Goal: Information Seeking & Learning: Learn about a topic

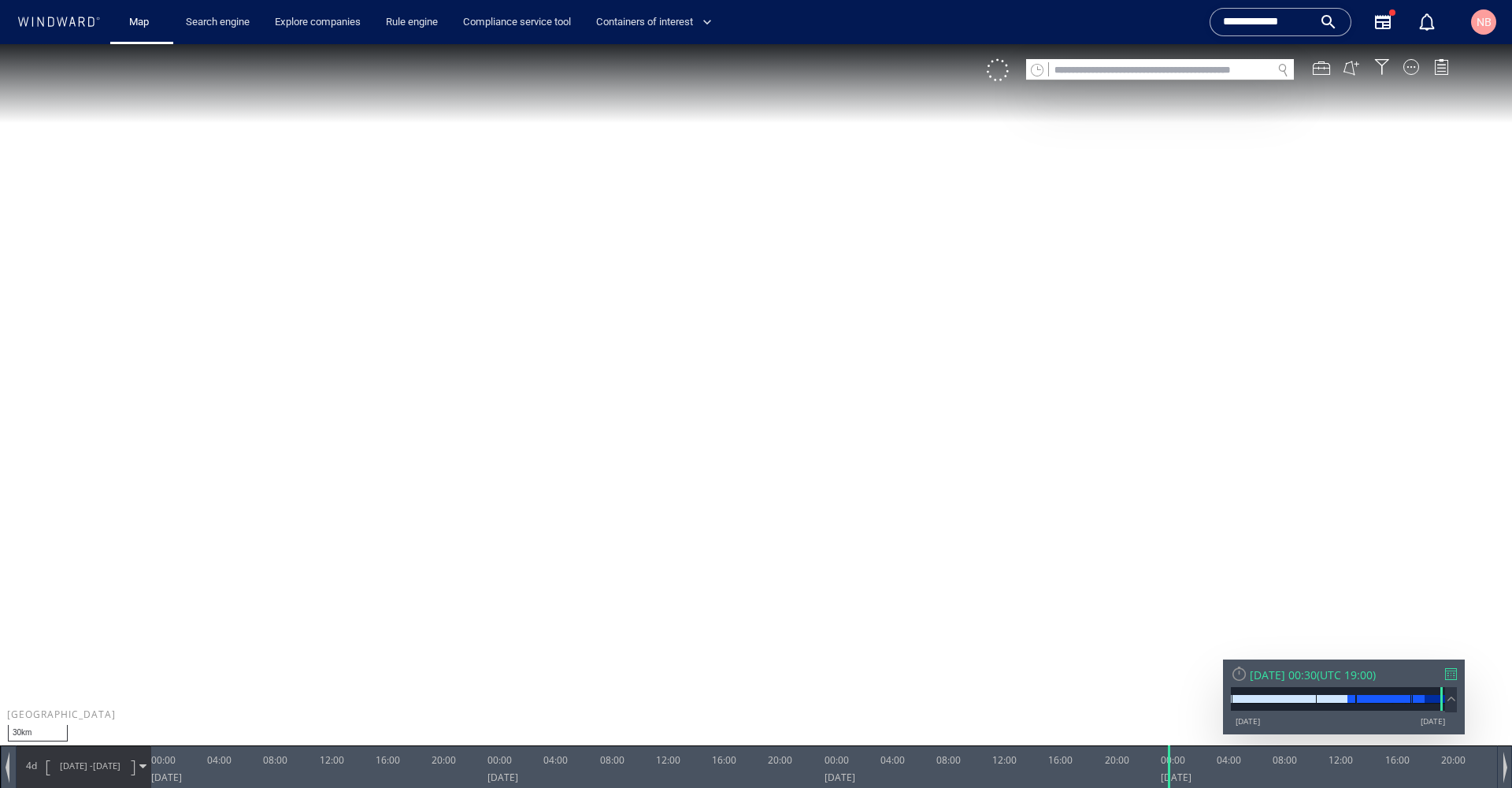
scroll to position [234478, 0]
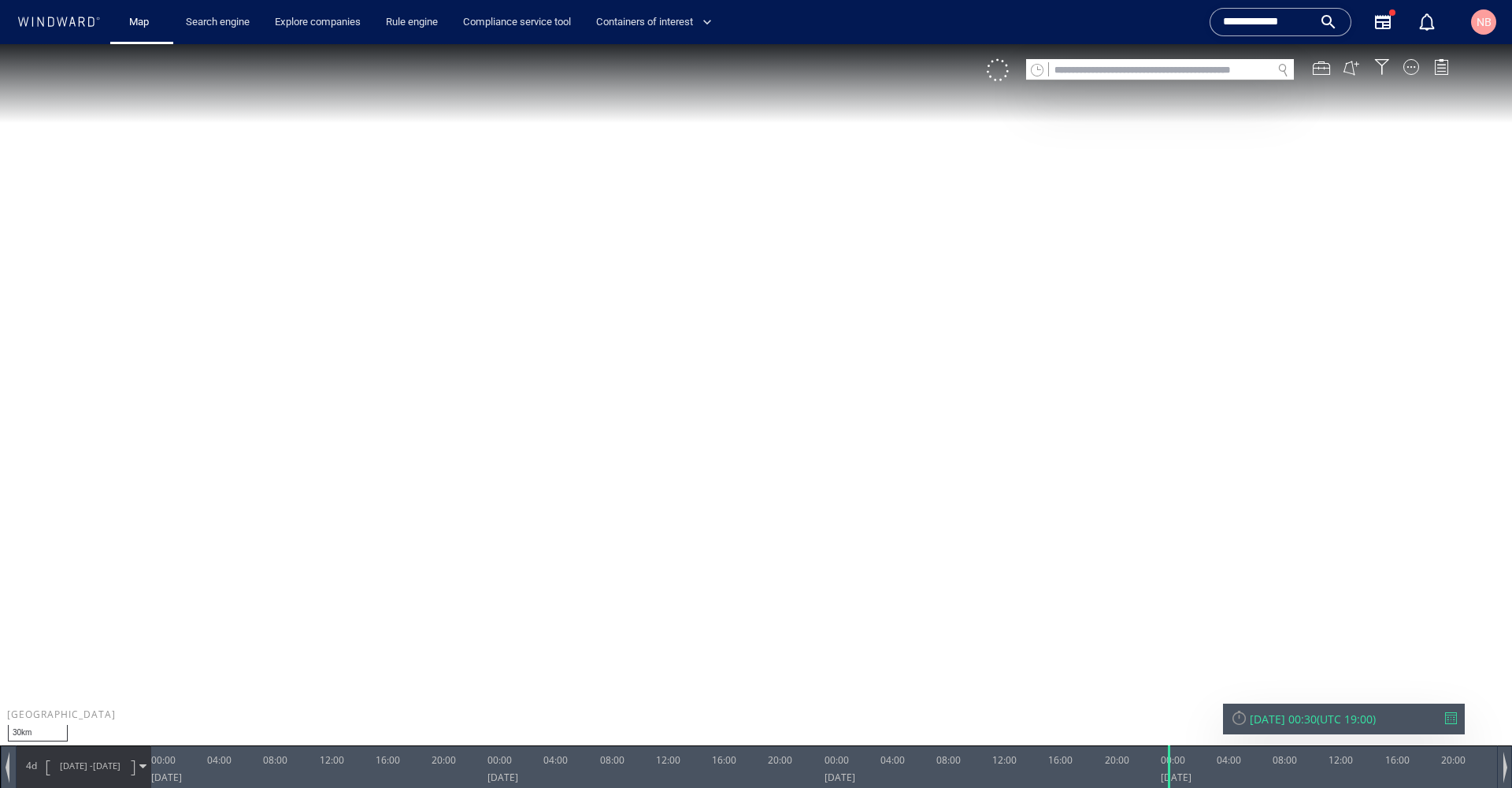
click at [1146, 61] on input "text" at bounding box center [1160, 71] width 222 height 21
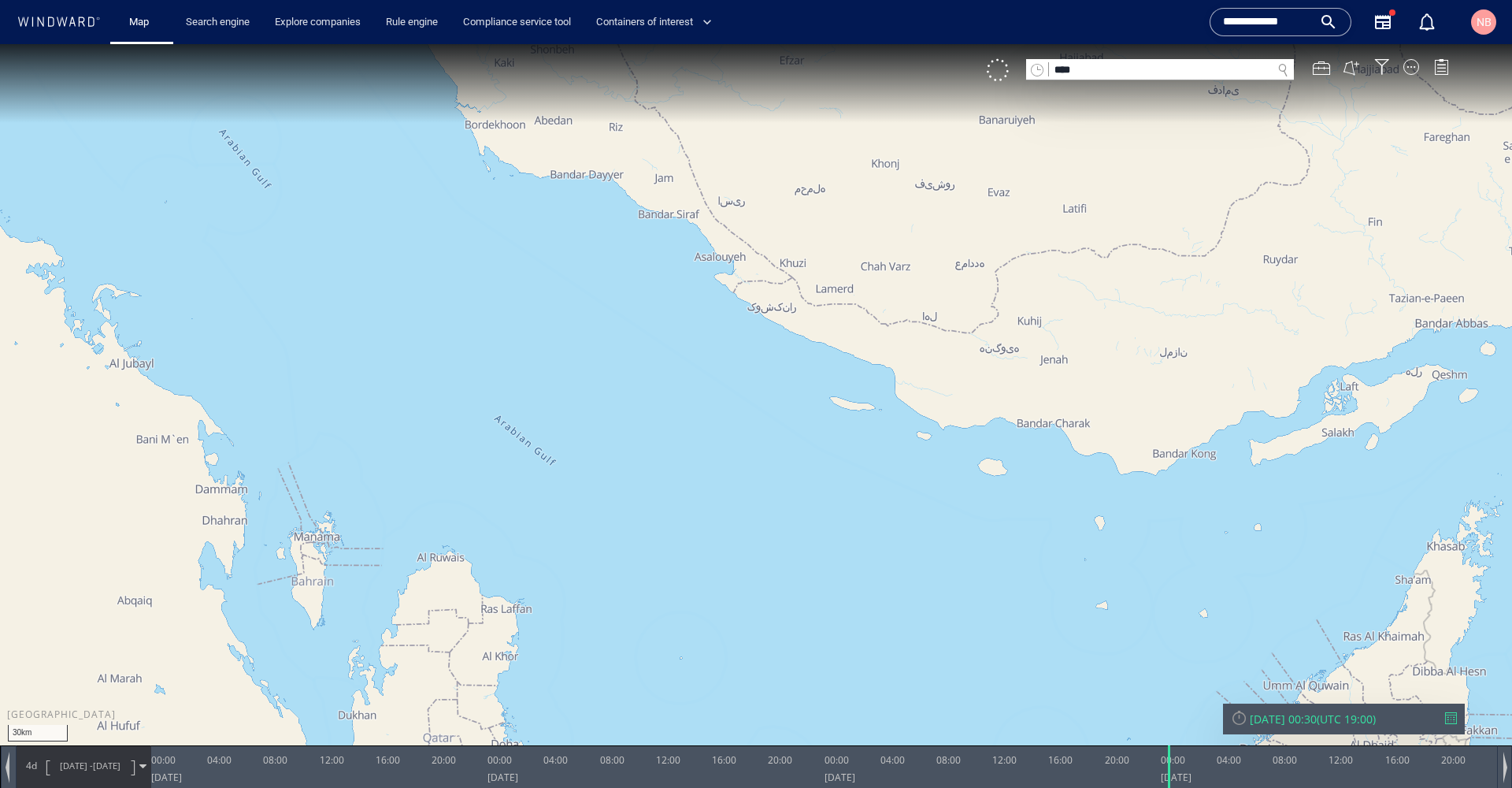
click at [1154, 60] on input "text" at bounding box center [1160, 71] width 222 height 21
paste input "*******"
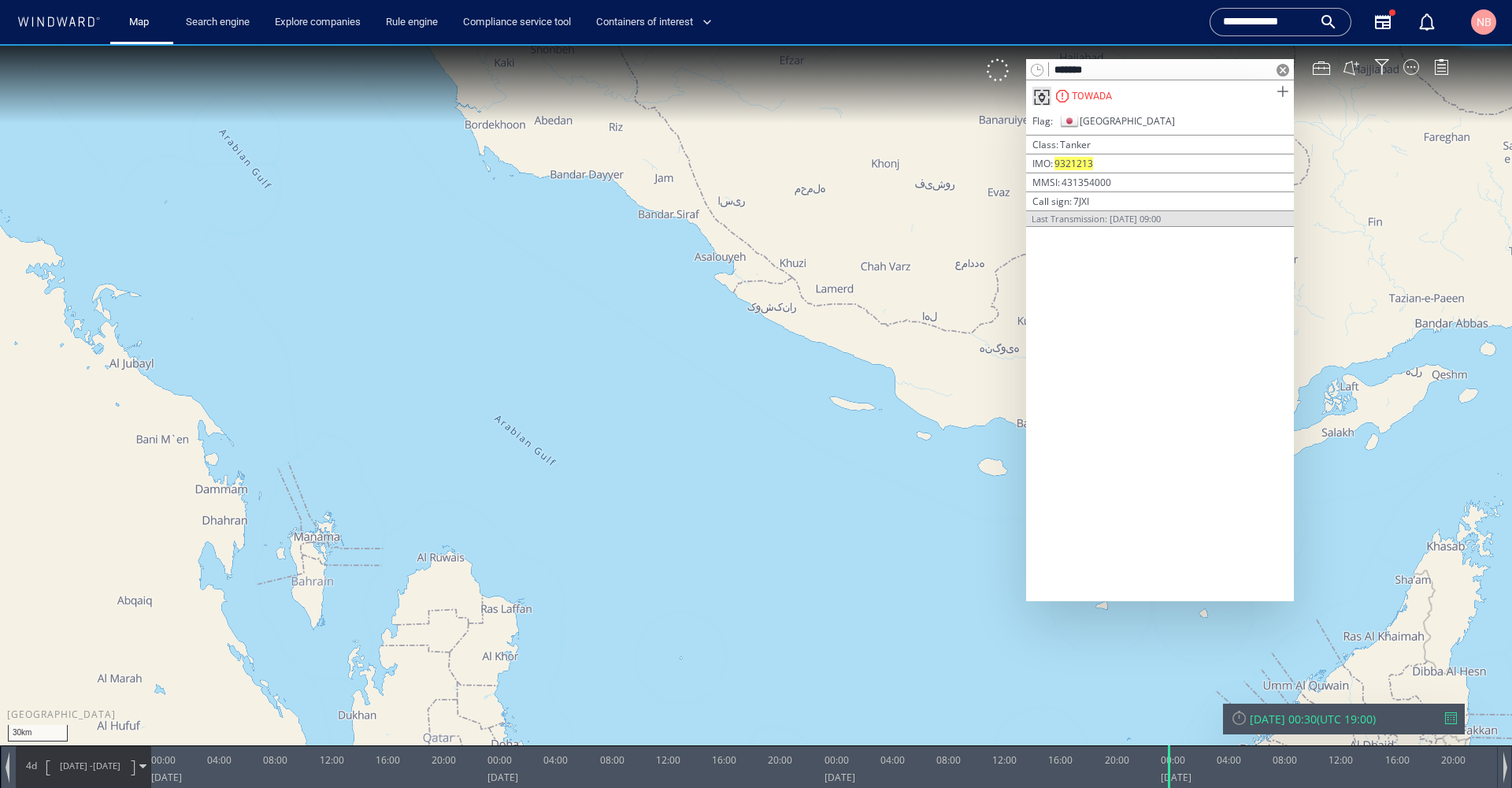
type input "*******"
click at [1281, 95] on span at bounding box center [1282, 92] width 20 height 20
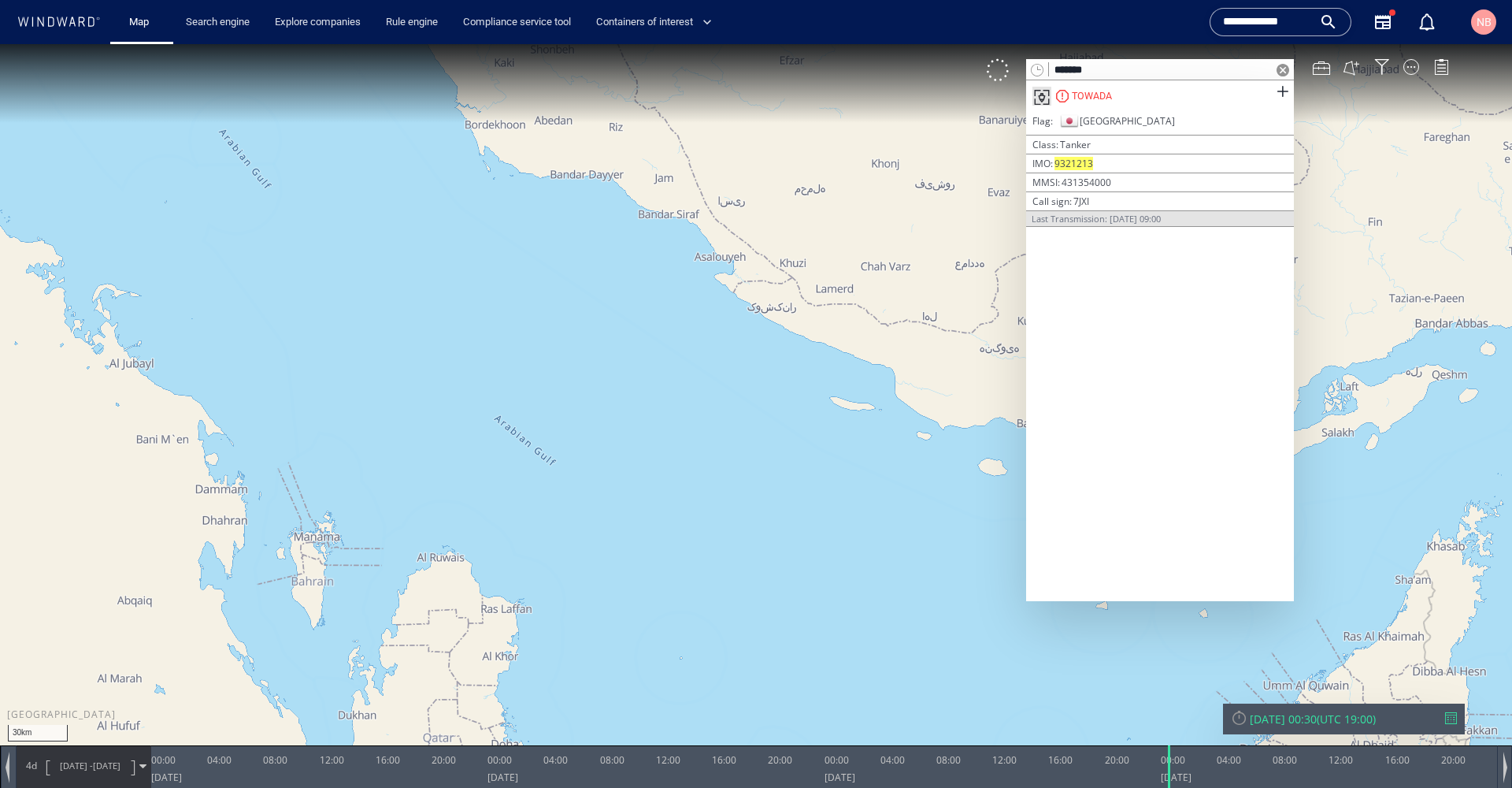
click at [1456, 714] on div at bounding box center [1451, 718] width 11 height 11
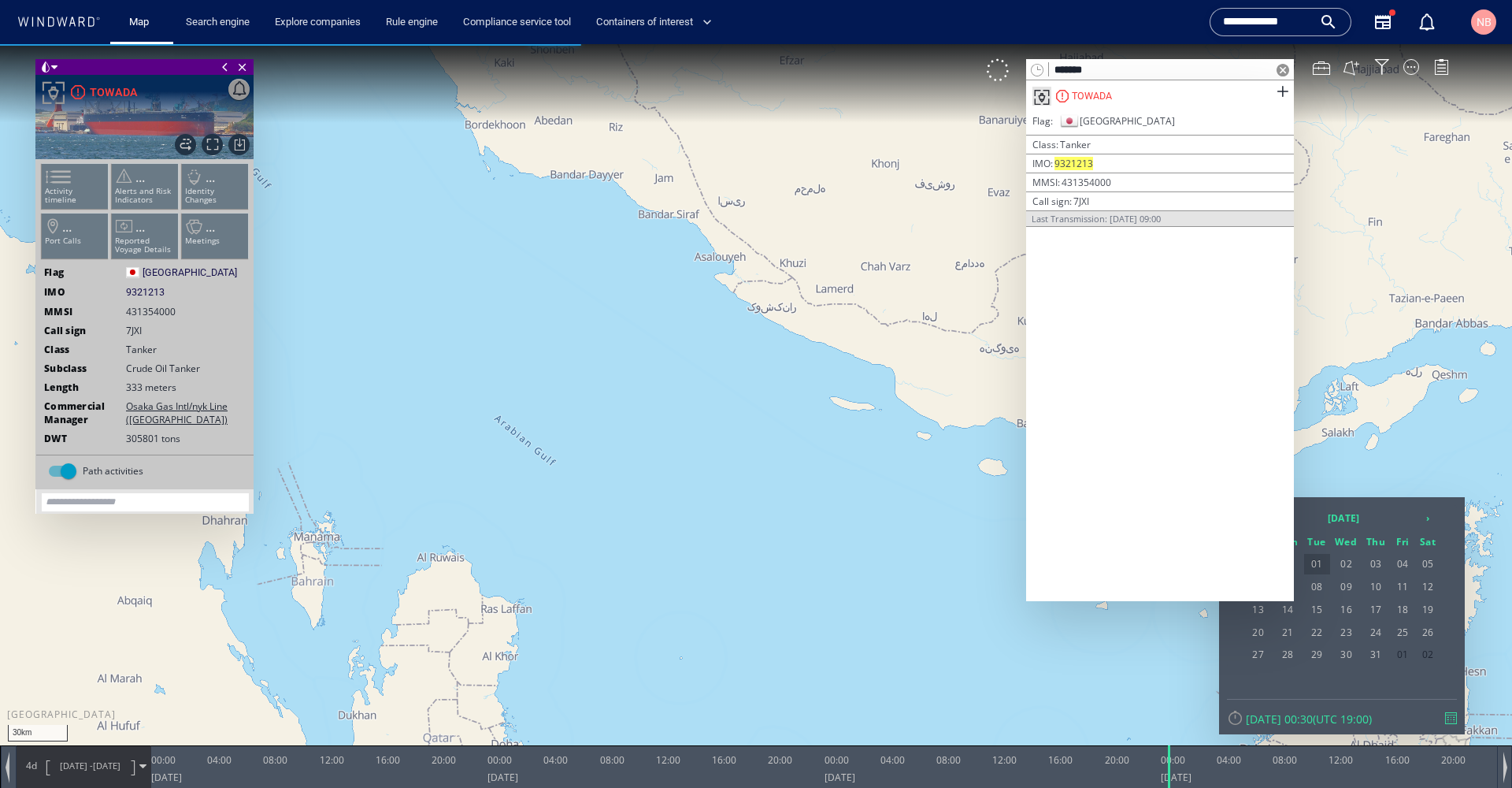
click at [1321, 564] on span "01" at bounding box center [1316, 564] width 26 height 20
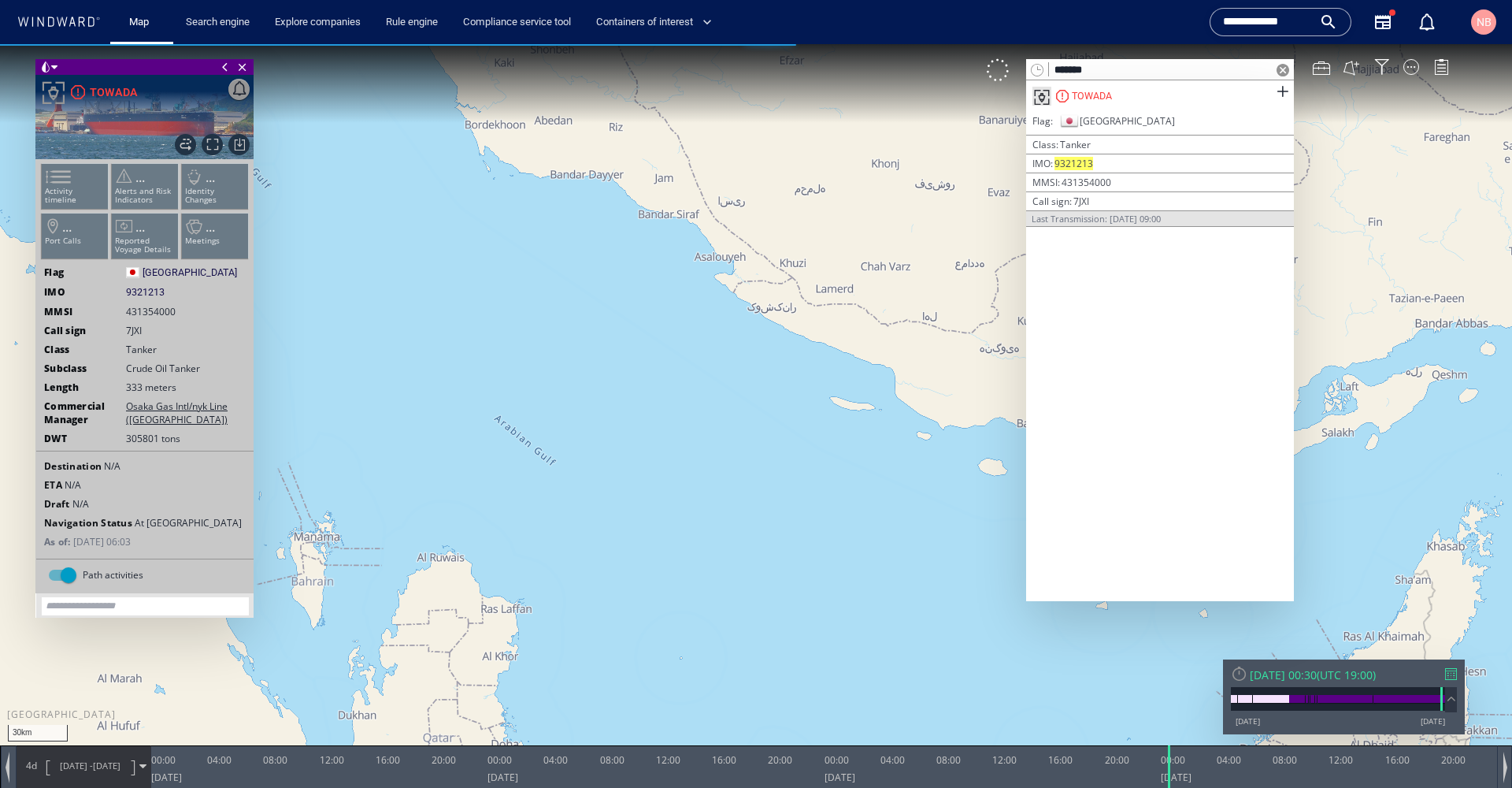
click at [1286, 71] on span at bounding box center [1282, 70] width 12 height 12
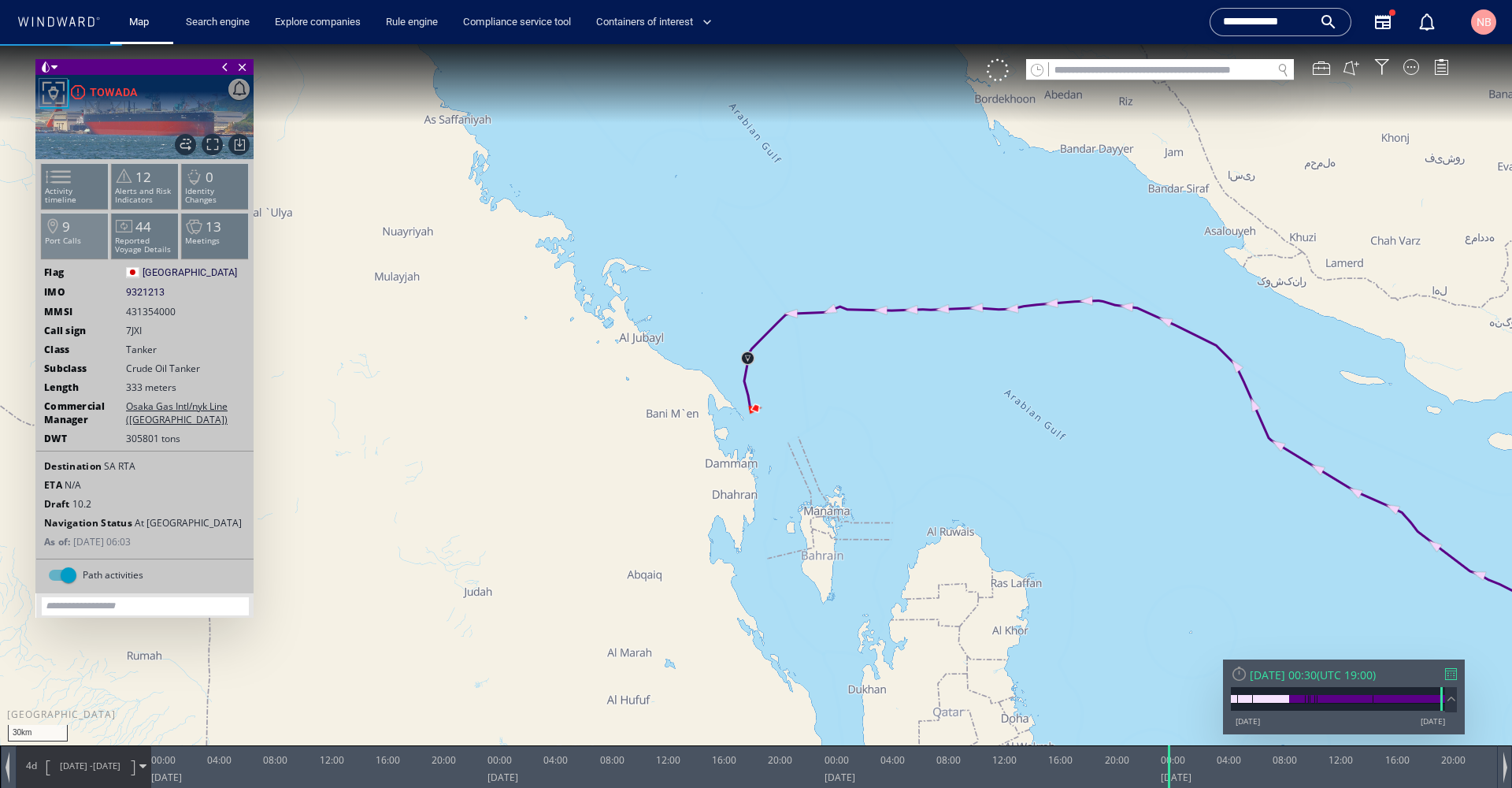
click at [71, 237] on p "Port Calls" at bounding box center [75, 241] width 67 height 9
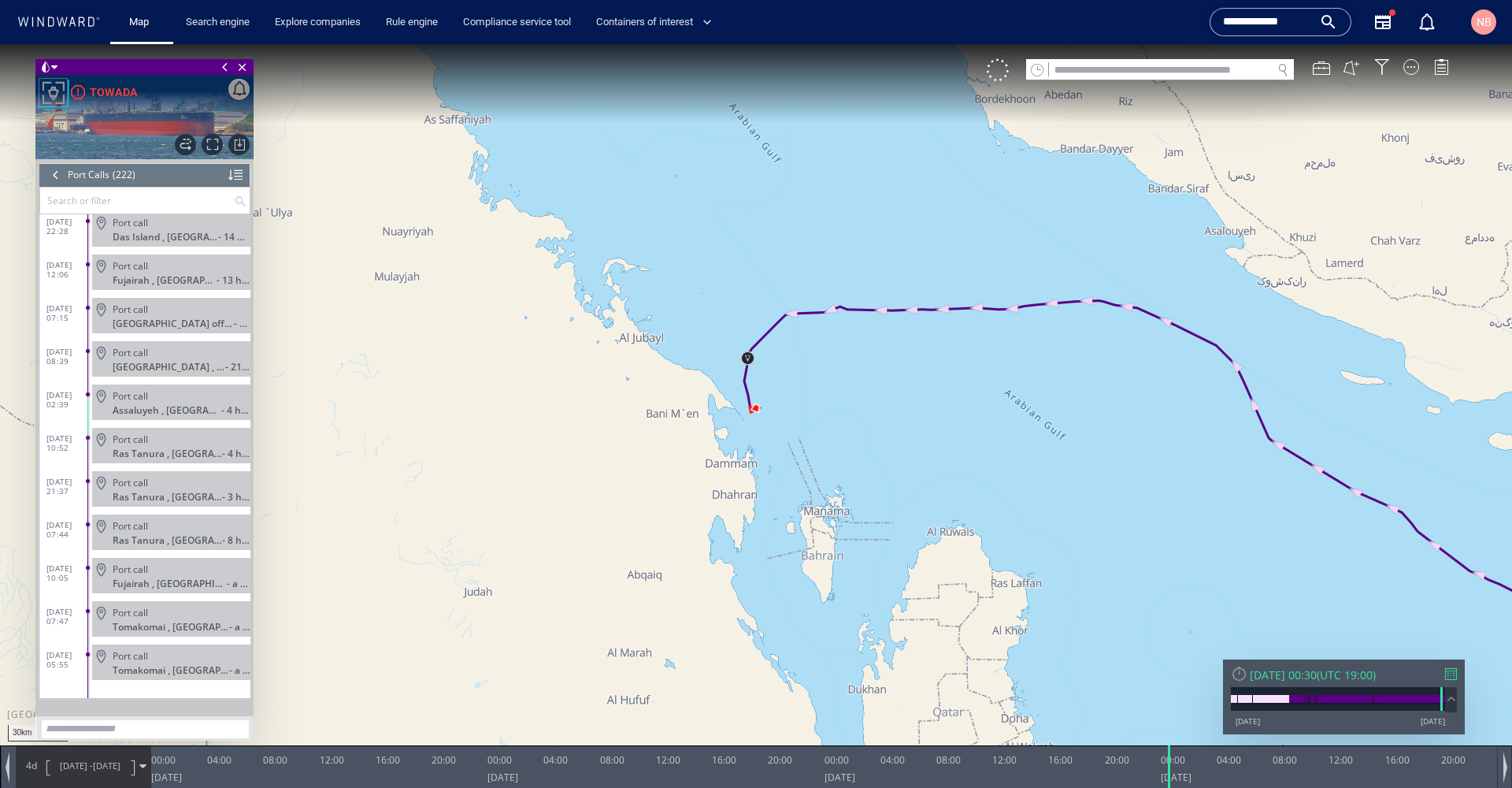
scroll to position [9154, 0]
click at [89, 396] on span at bounding box center [88, 394] width 4 height 4
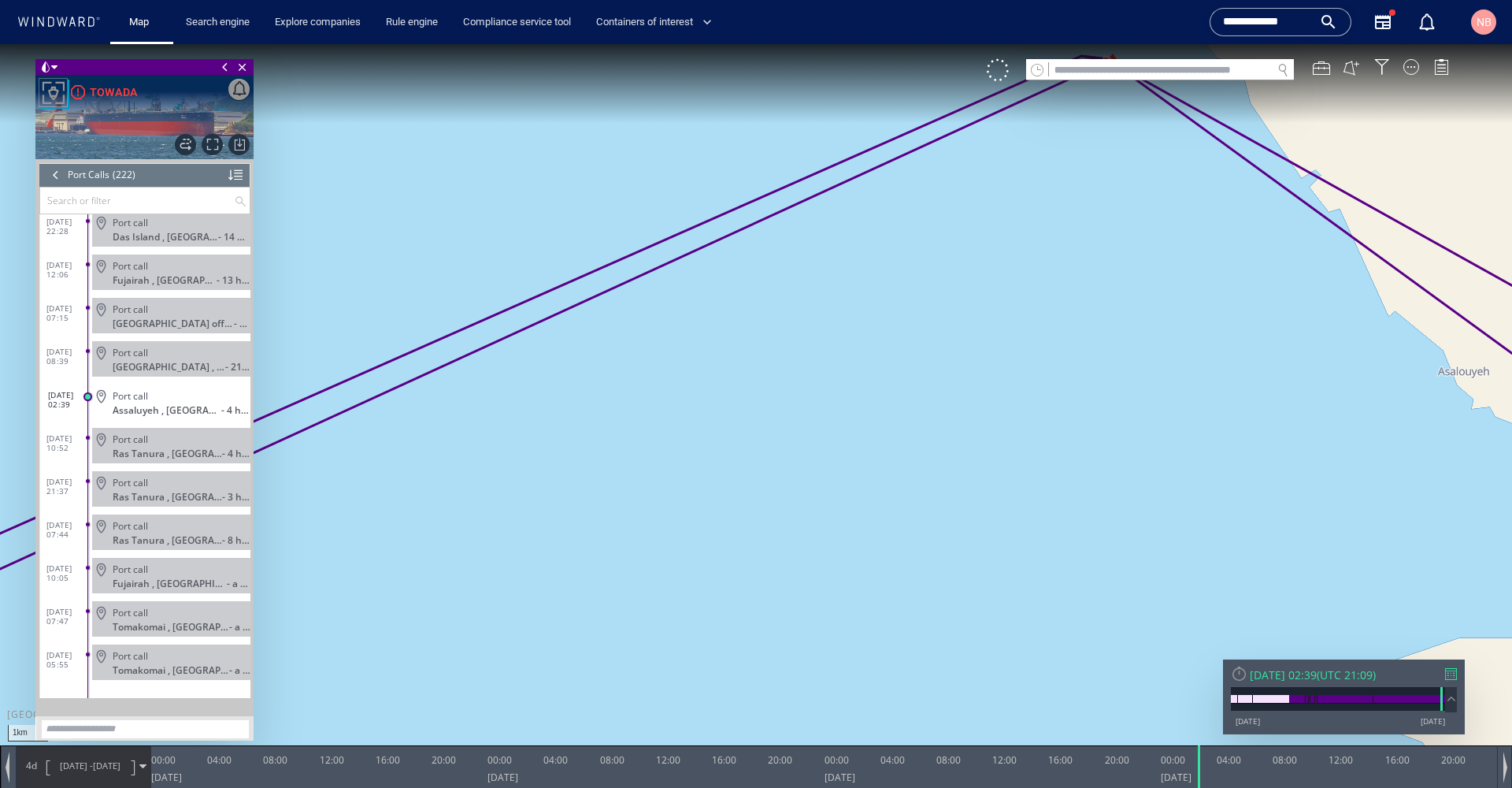
drag, startPoint x: 1117, startPoint y: 177, endPoint x: 1150, endPoint y: 368, distance: 193.8
click at [1150, 368] on canvas "Map" at bounding box center [756, 408] width 1512 height 728
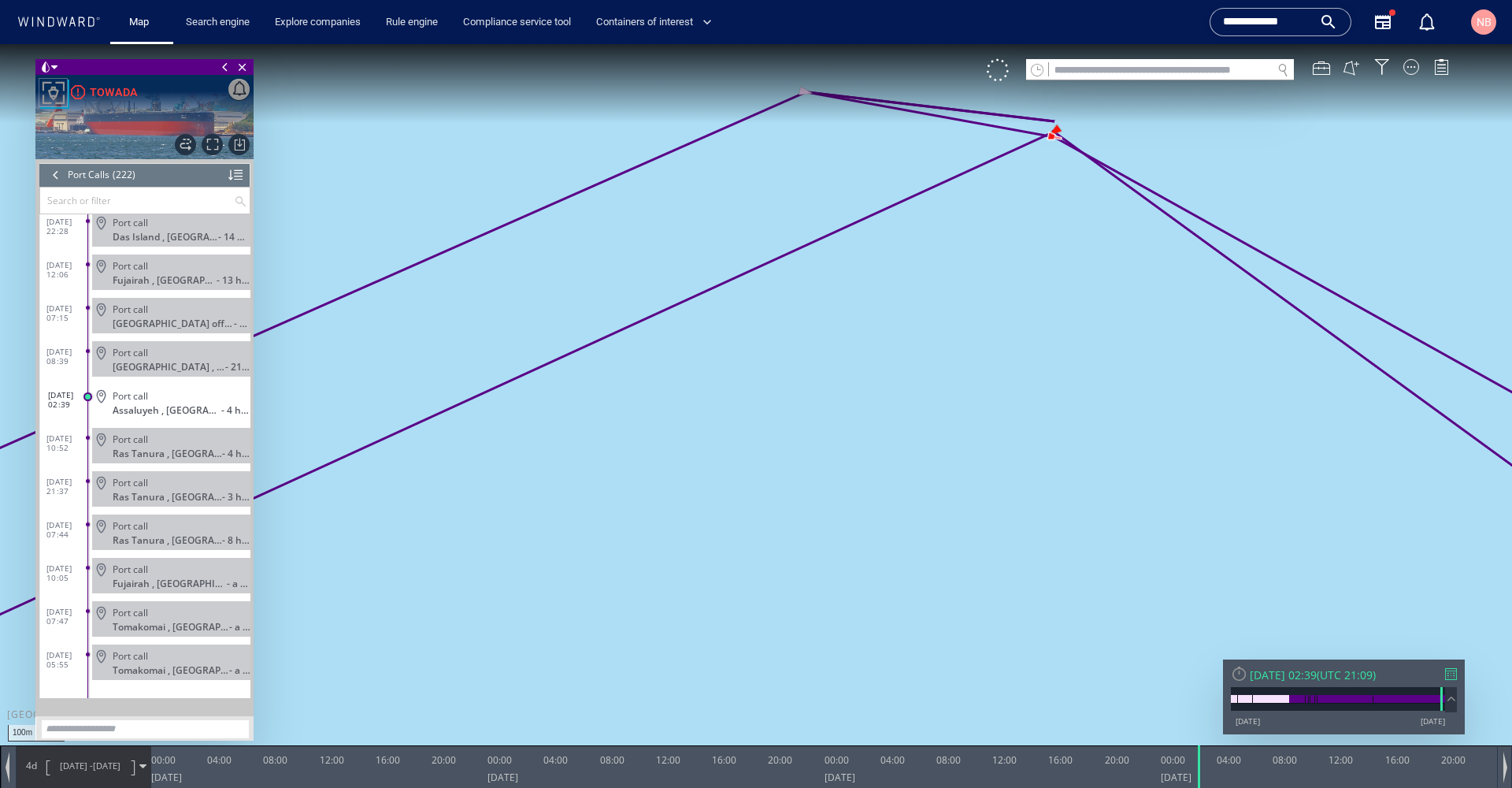
drag, startPoint x: 1061, startPoint y: 142, endPoint x: 1064, endPoint y: 280, distance: 138.0
click at [1064, 280] on canvas "Map" at bounding box center [756, 408] width 1512 height 728
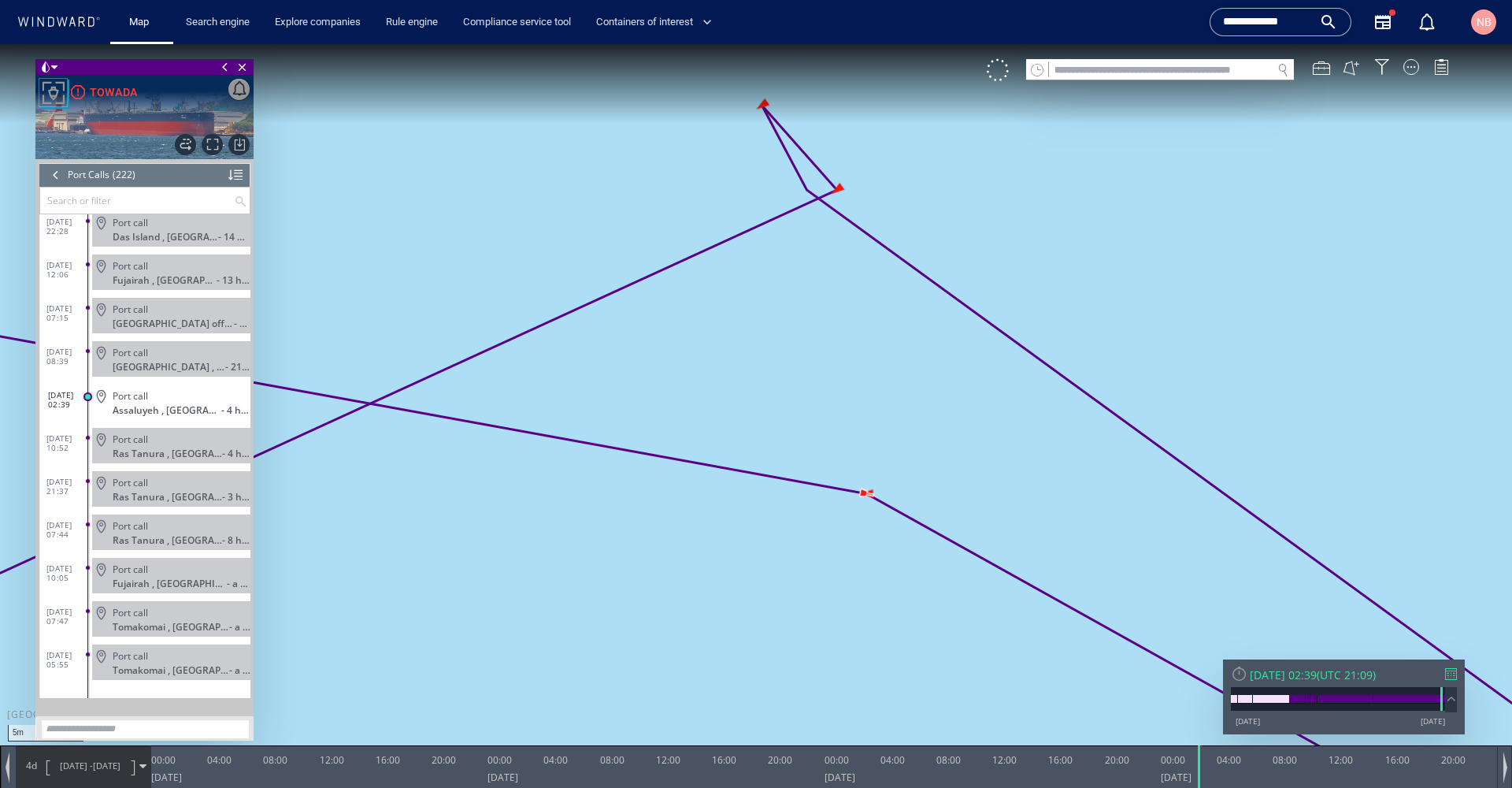
drag, startPoint x: 1018, startPoint y: 171, endPoint x: 1067, endPoint y: 443, distance: 276.4
click at [1084, 494] on canvas "Map" at bounding box center [756, 408] width 1512 height 728
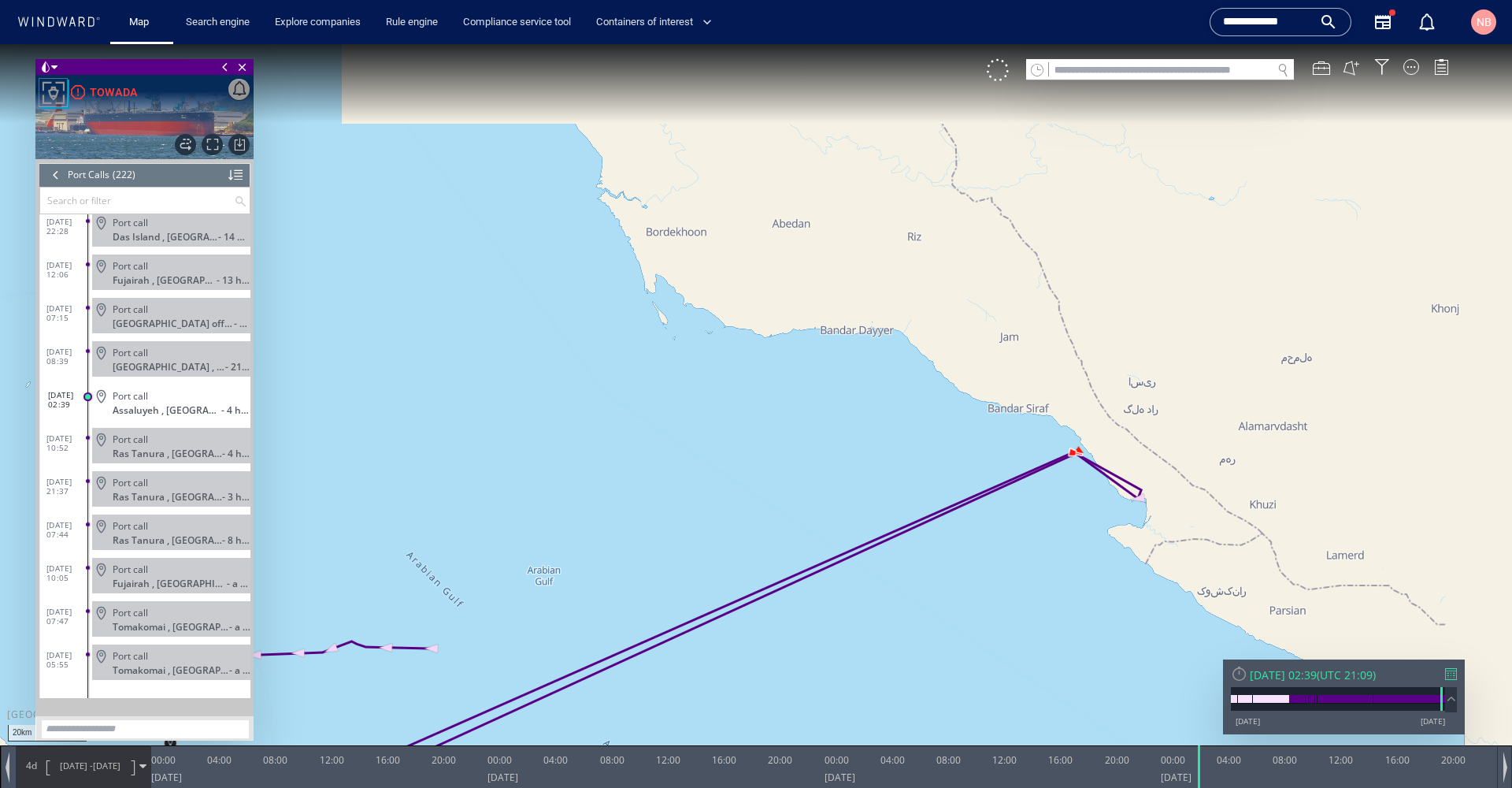
drag, startPoint x: 1088, startPoint y: 550, endPoint x: 1153, endPoint y: 502, distance: 80.8
click at [1060, 265] on canvas "Map" at bounding box center [756, 408] width 1512 height 728
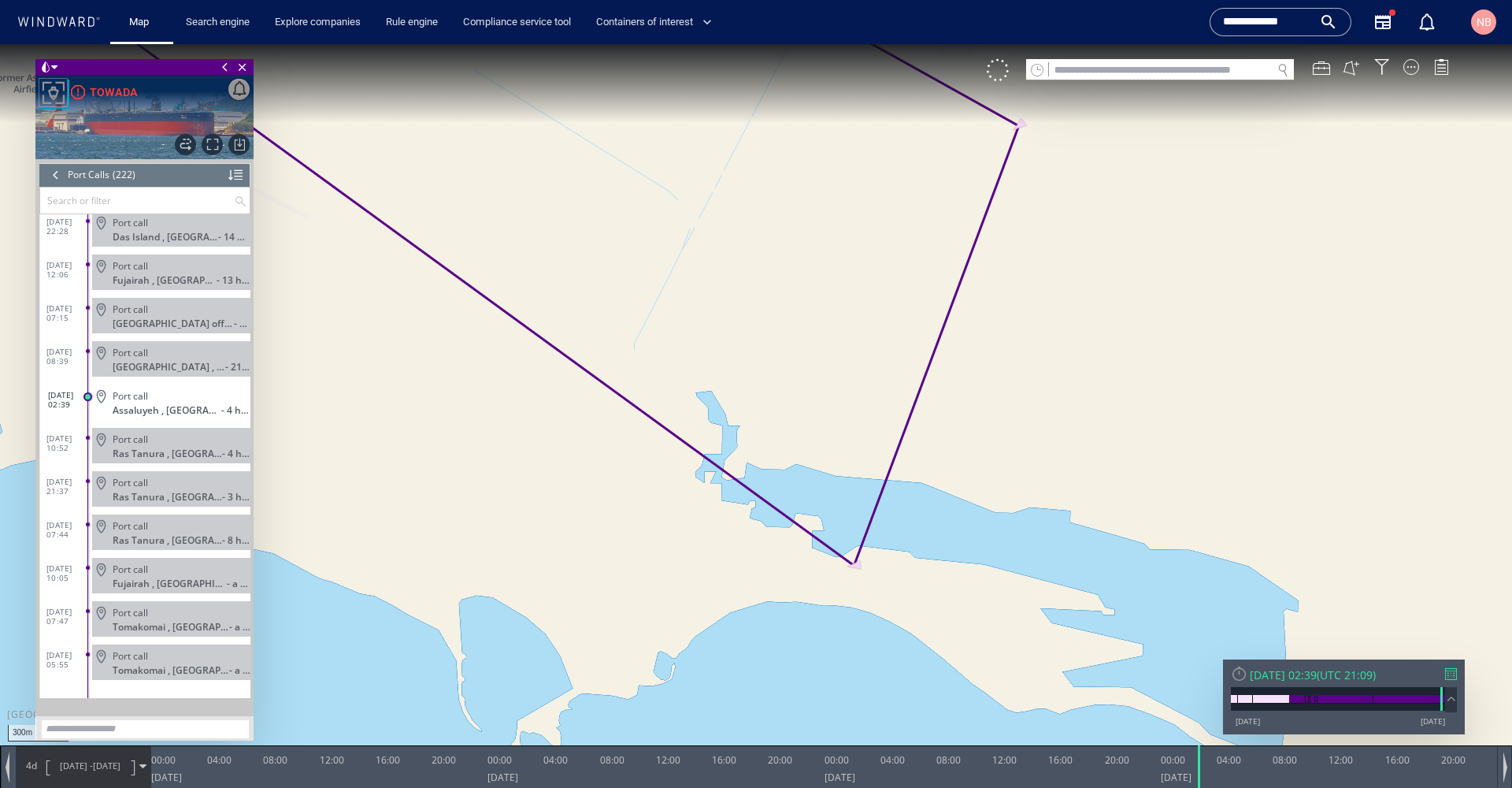
drag, startPoint x: 1018, startPoint y: 535, endPoint x: 1059, endPoint y: 179, distance: 358.4
click at [1059, 179] on canvas "Map" at bounding box center [756, 408] width 1512 height 728
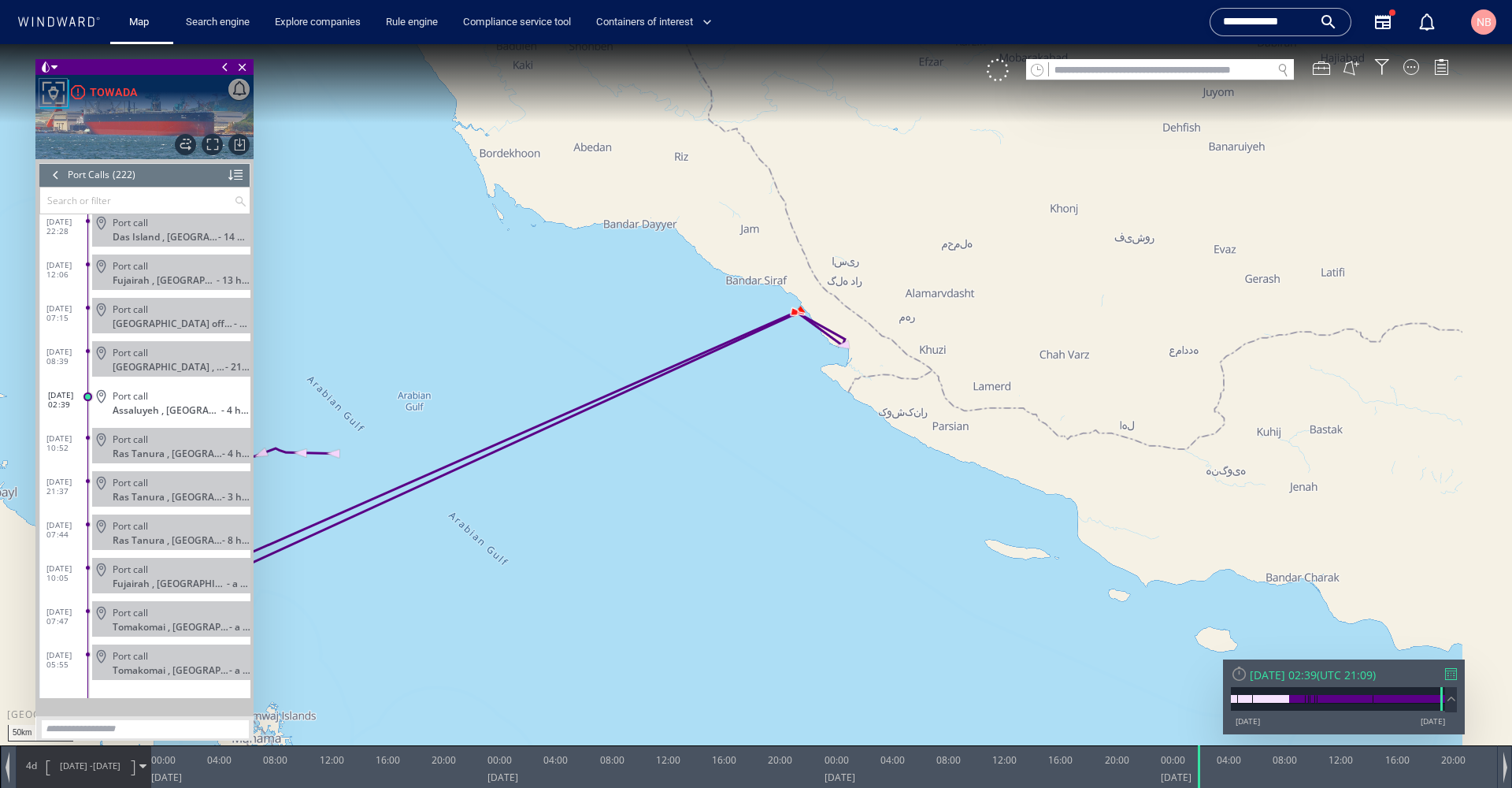
drag, startPoint x: 676, startPoint y: 421, endPoint x: 817, endPoint y: 412, distance: 141.3
click at [817, 412] on canvas "Map" at bounding box center [756, 408] width 1512 height 728
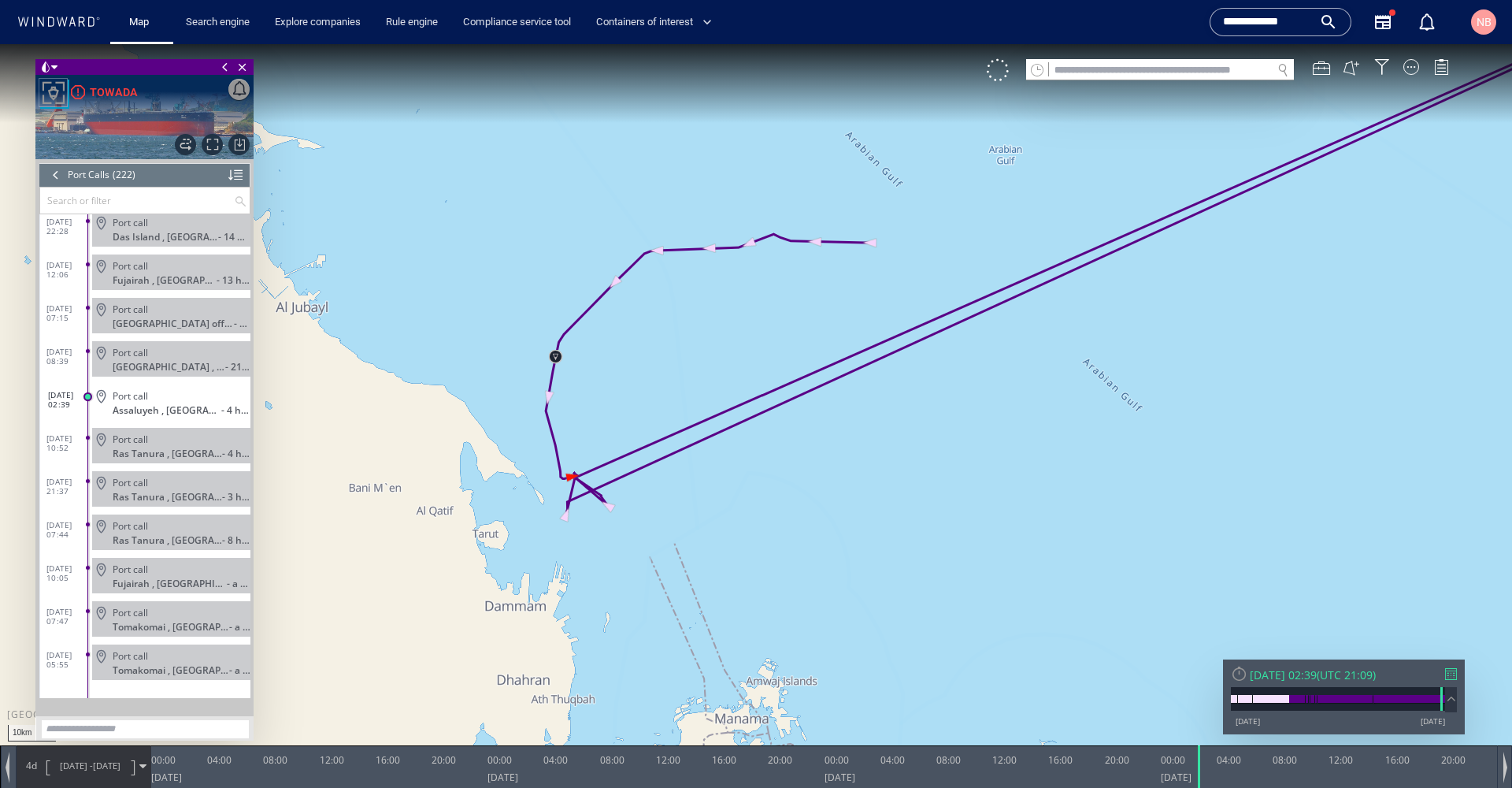
drag, startPoint x: 667, startPoint y: 496, endPoint x: 662, endPoint y: 479, distance: 17.7
click at [662, 479] on canvas "Map" at bounding box center [756, 408] width 1512 height 728
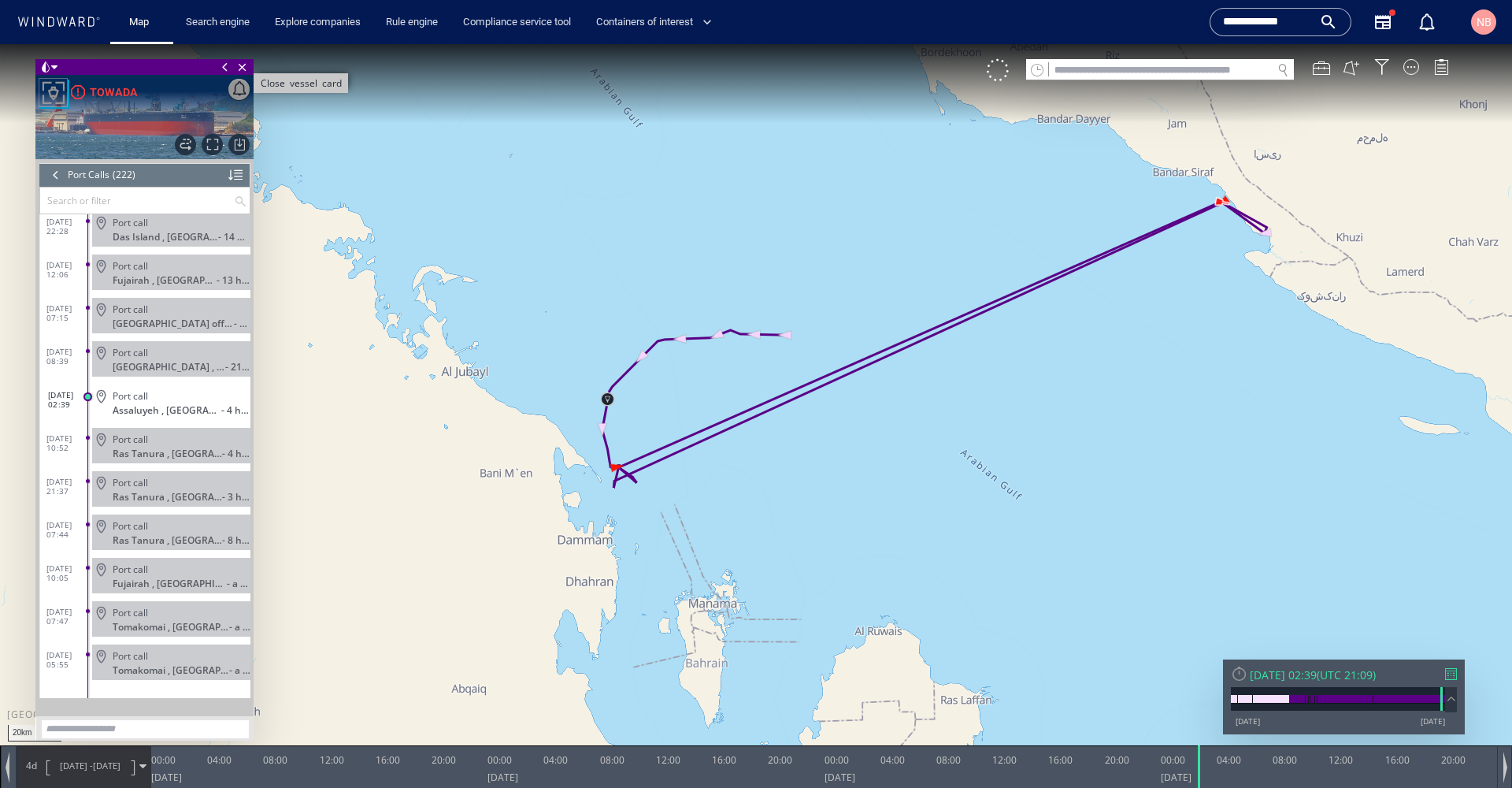
drag, startPoint x: 250, startPoint y: 65, endPoint x: 797, endPoint y: 84, distance: 547.3
click at [250, 65] on span "Close vessel card" at bounding box center [242, 67] width 17 height 16
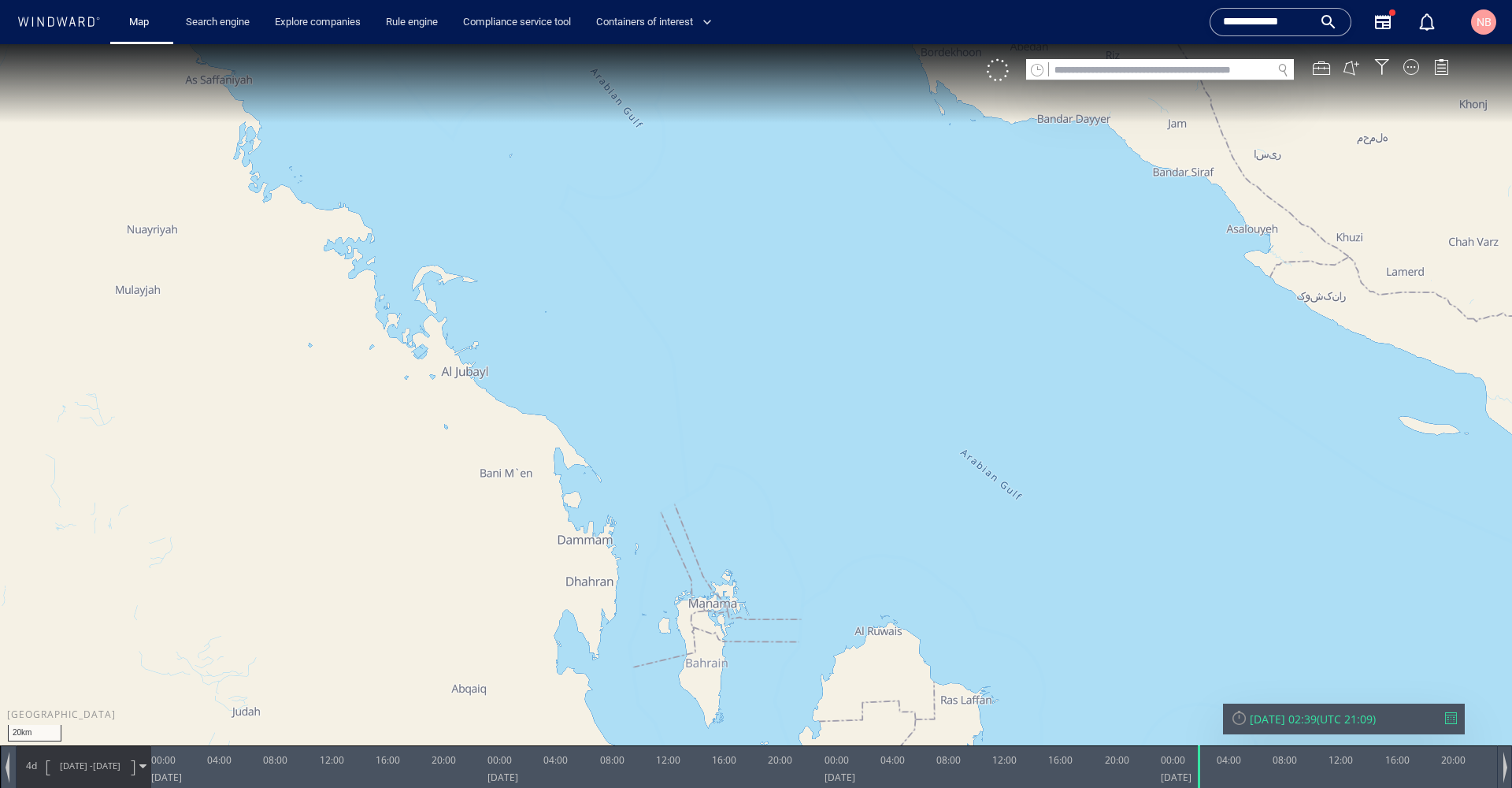
click at [1114, 66] on input "text" at bounding box center [1160, 71] width 222 height 21
paste input "*******"
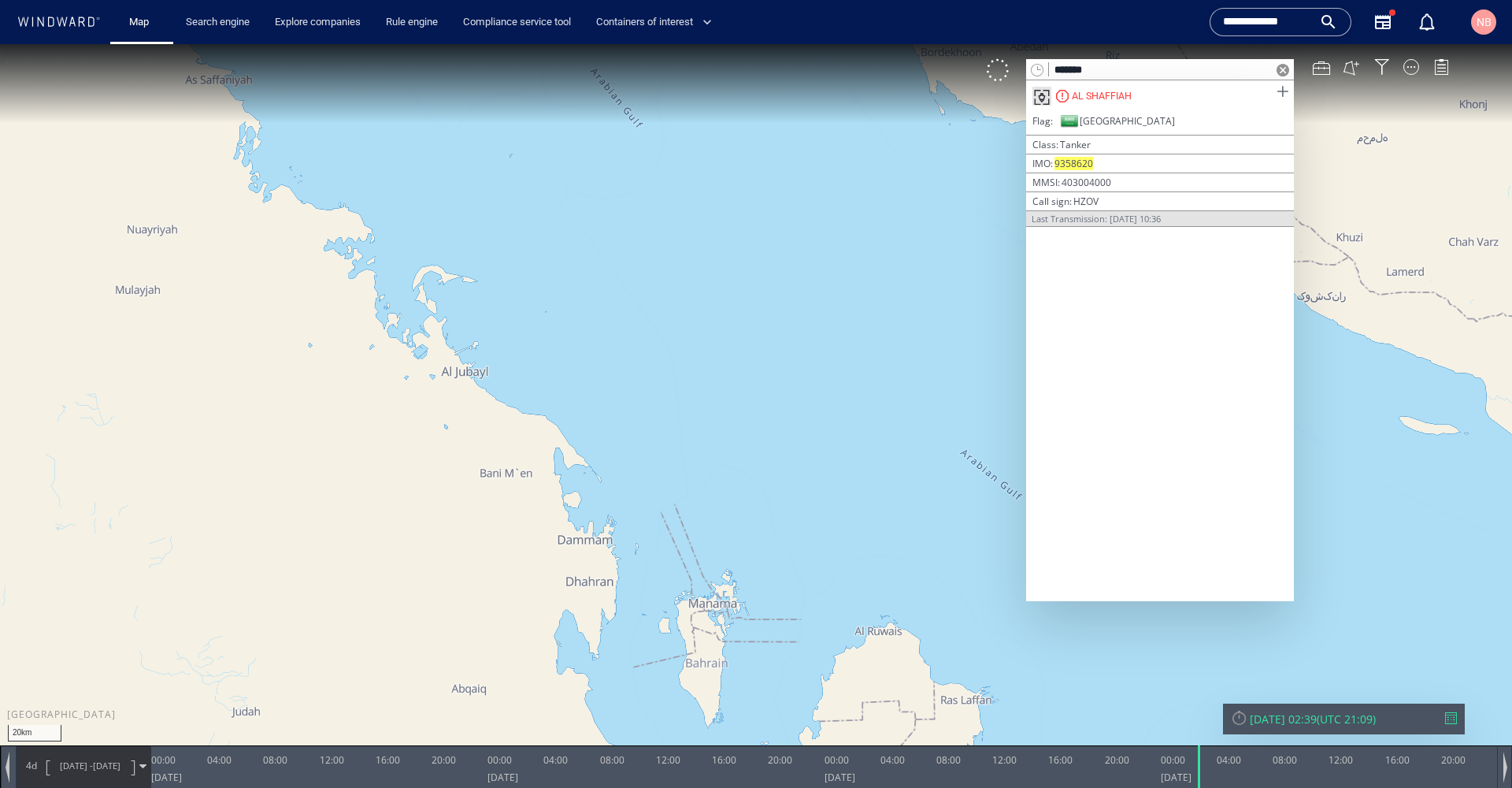
type input "*******"
click at [1286, 90] on span at bounding box center [1282, 92] width 20 height 20
click at [1286, 70] on span at bounding box center [1282, 70] width 12 height 12
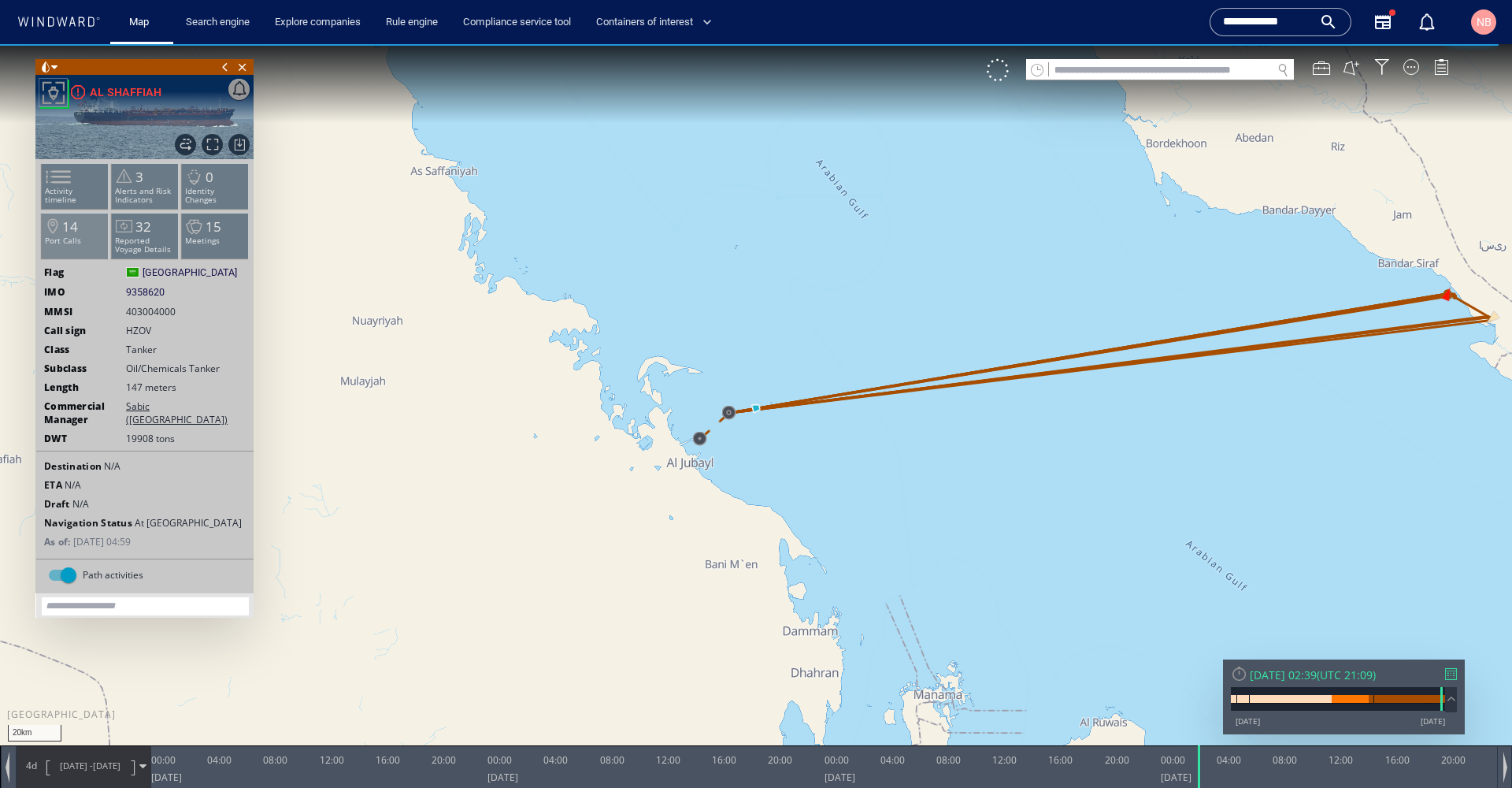
click at [79, 245] on p "Port Calls" at bounding box center [75, 241] width 67 height 9
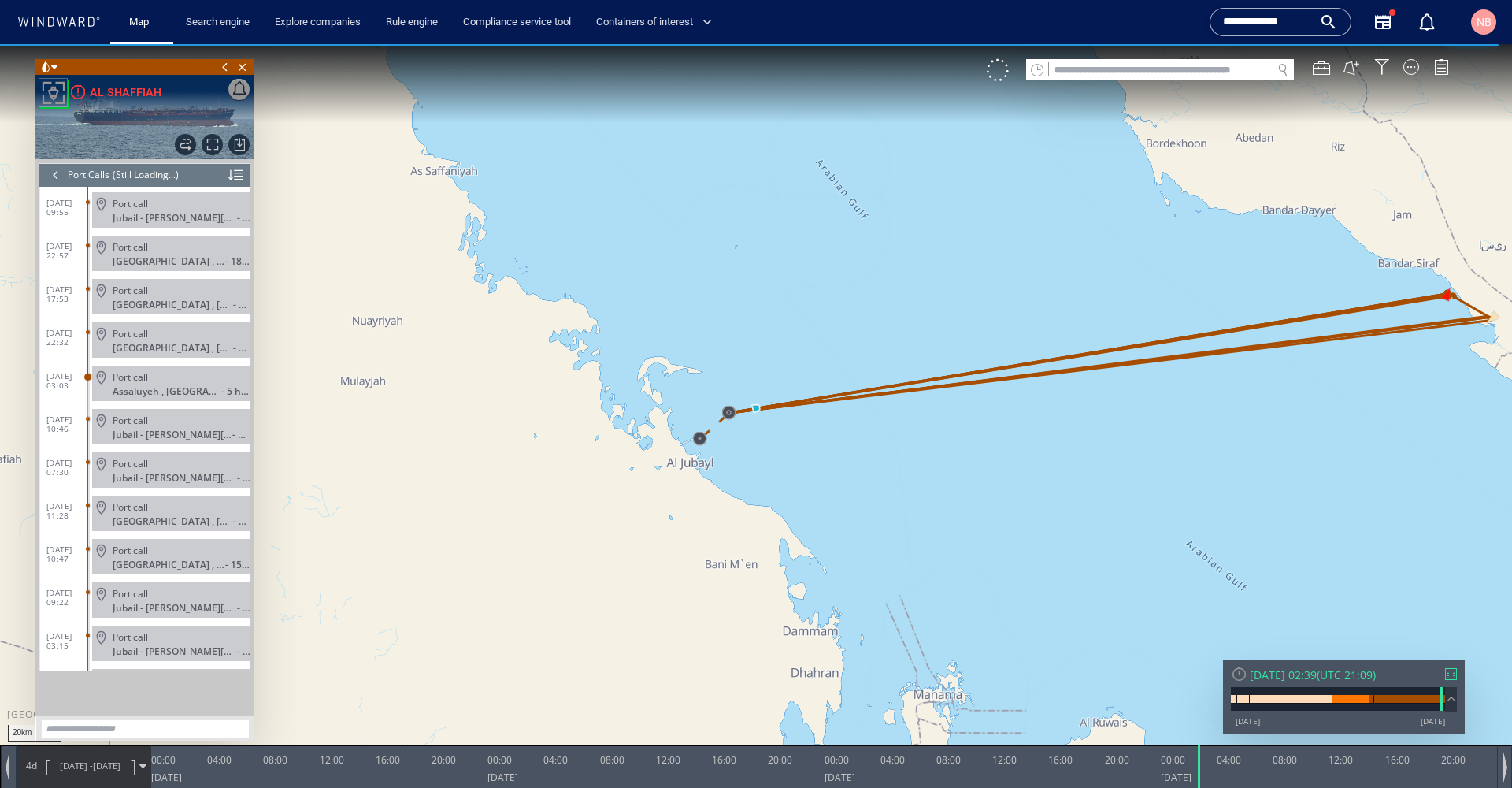
scroll to position [4, 0]
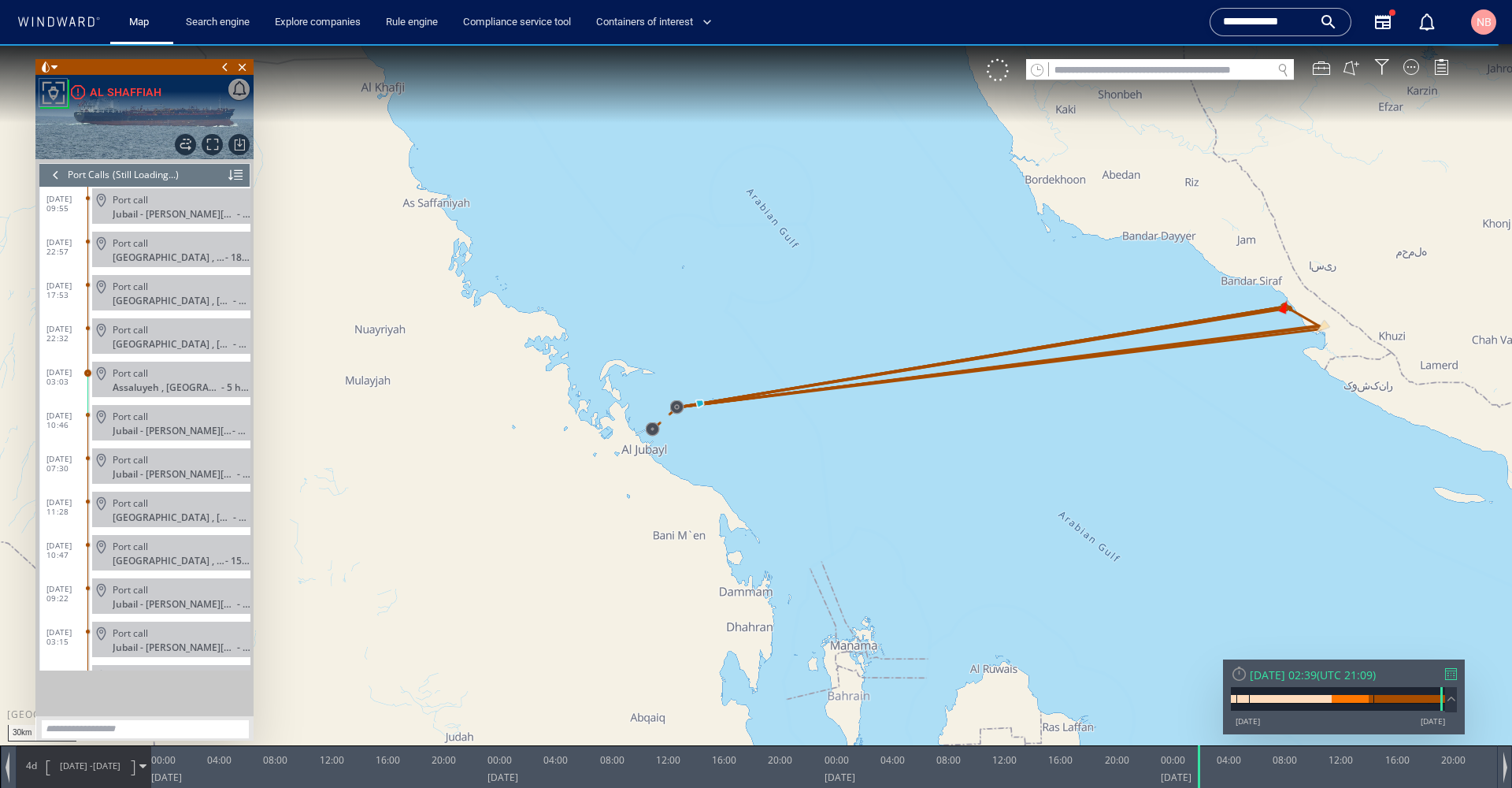
drag, startPoint x: 1037, startPoint y: 477, endPoint x: 917, endPoint y: 465, distance: 120.6
click at [917, 465] on canvas "Map" at bounding box center [756, 408] width 1512 height 728
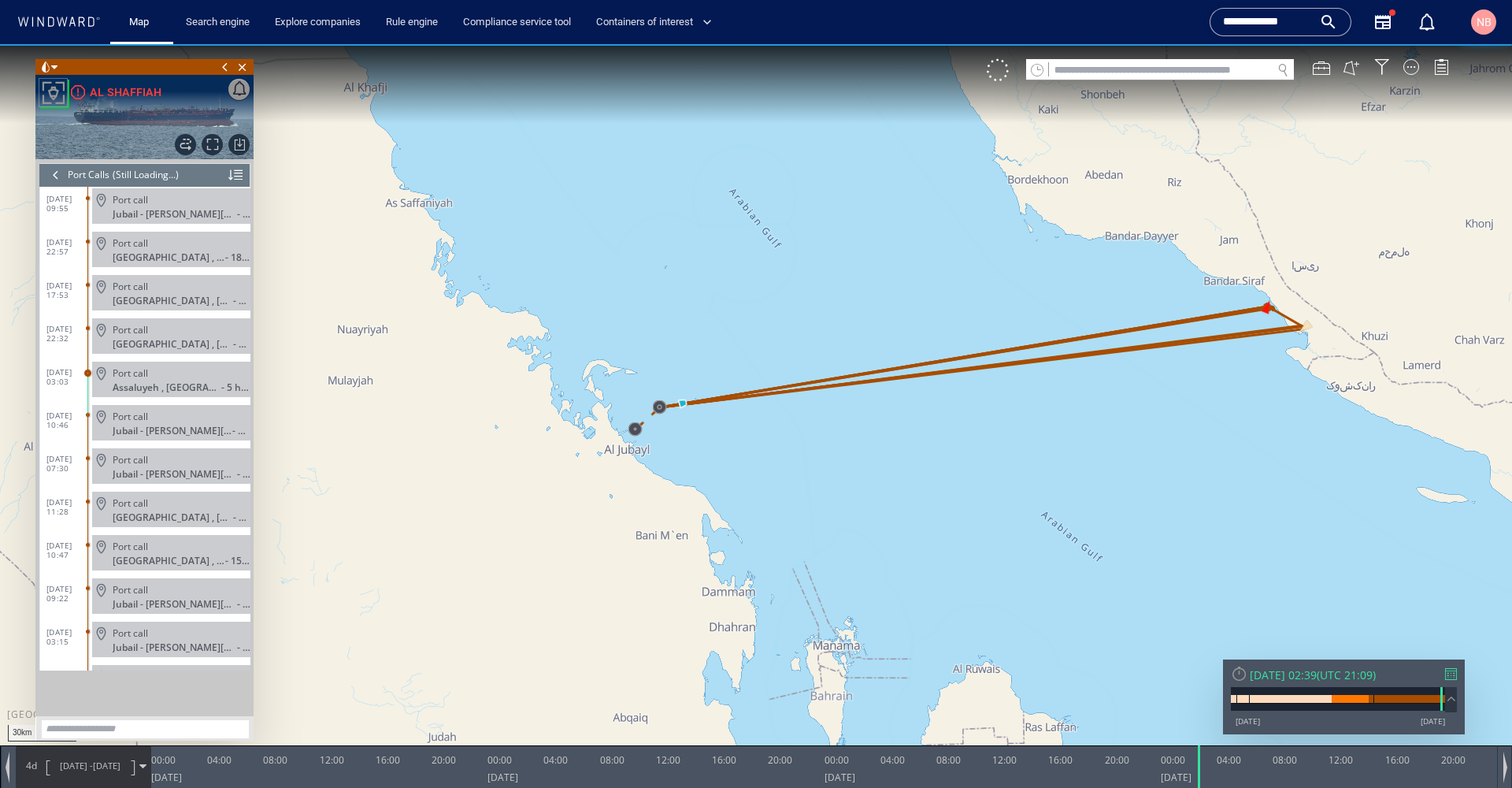
scroll to position [15509, 0]
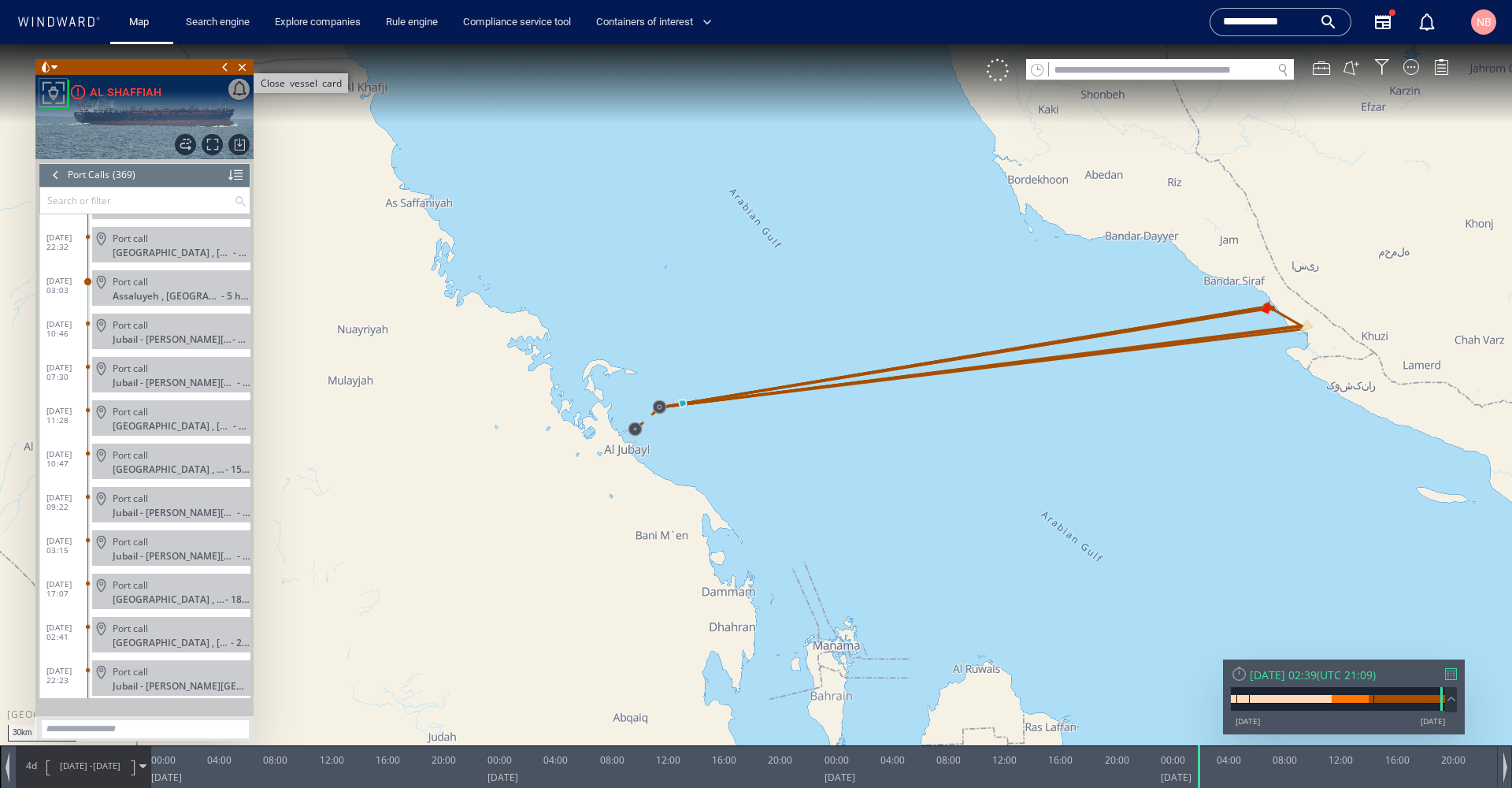
click at [244, 72] on span "Close vessel card" at bounding box center [242, 67] width 17 height 16
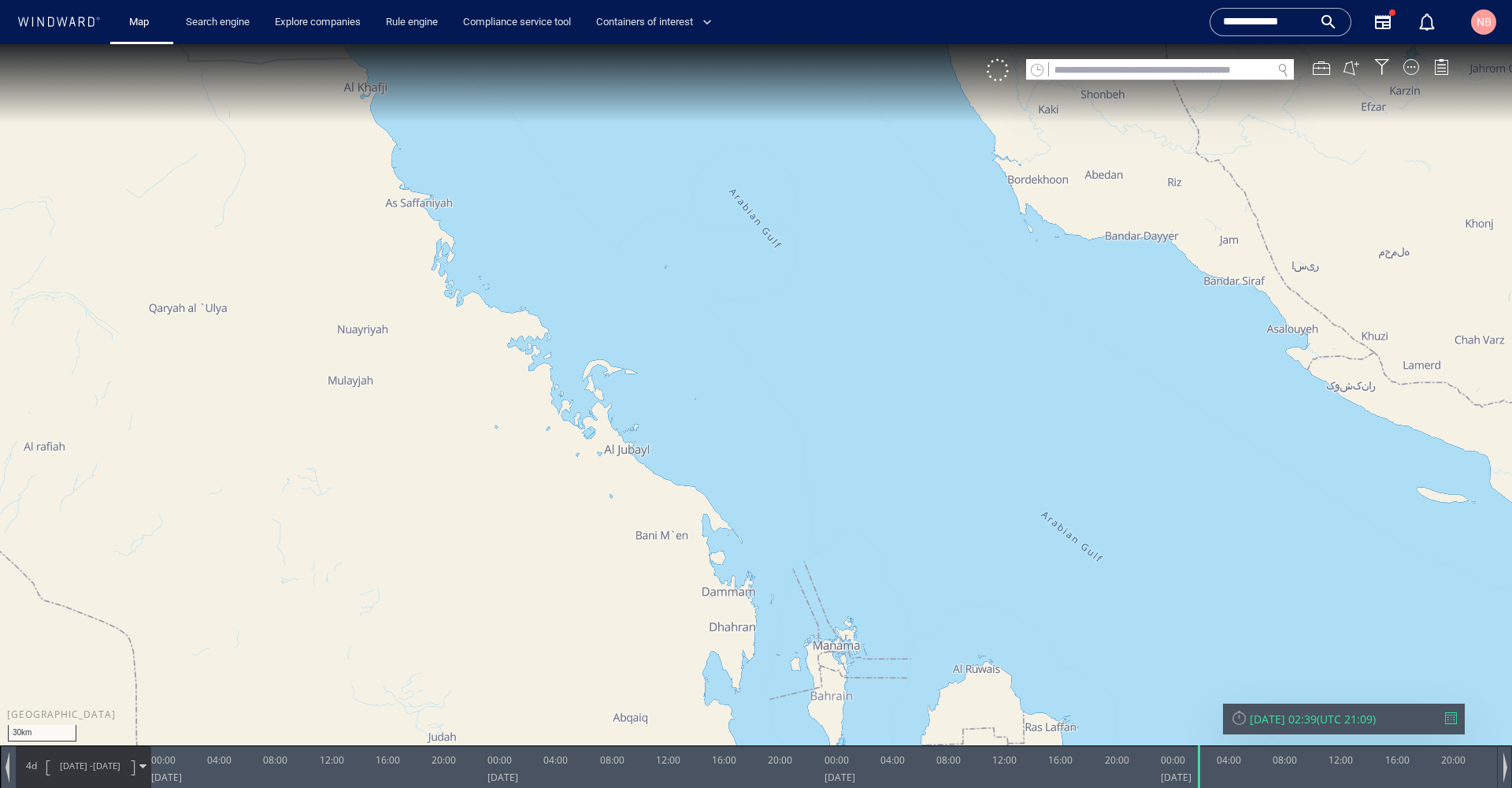
click at [1173, 61] on input "text" at bounding box center [1160, 71] width 222 height 21
paste input "*******"
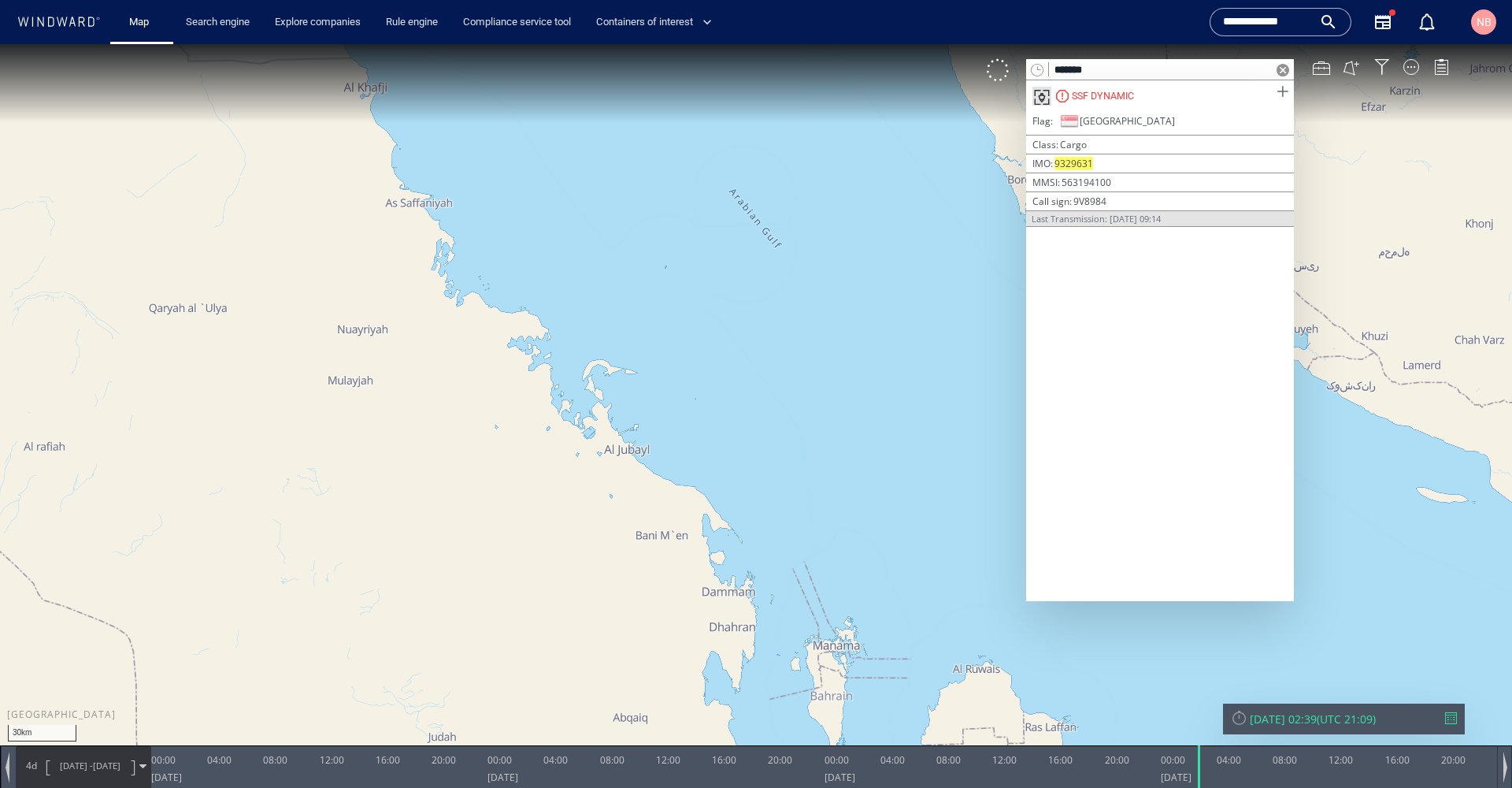
type input "*******"
click at [1281, 93] on span at bounding box center [1282, 92] width 20 height 20
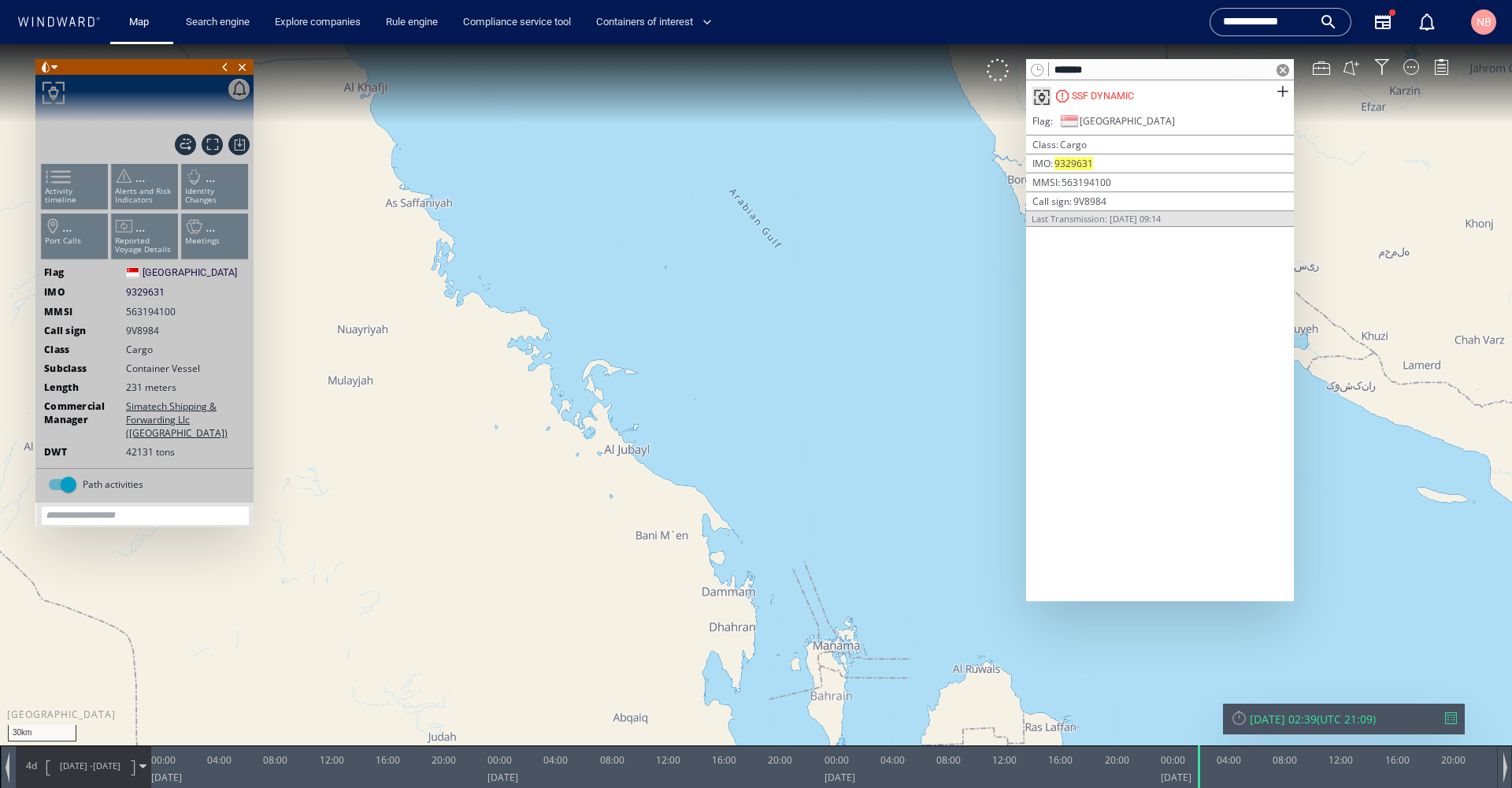
click at [1449, 710] on div "[DATE] 02:39 ( UTC 21:09 )" at bounding box center [1343, 719] width 242 height 31
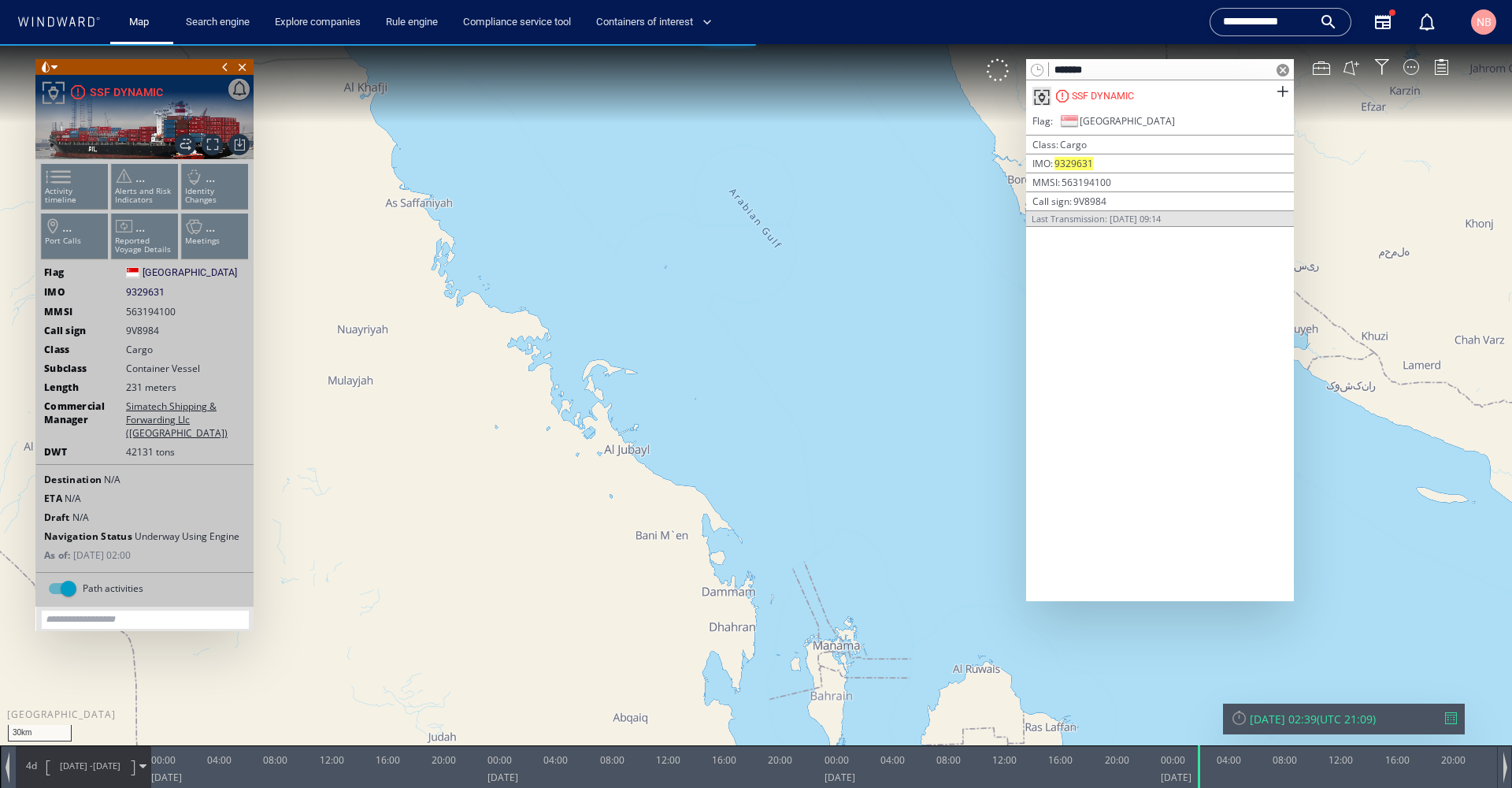
click at [1454, 715] on div at bounding box center [1451, 718] width 11 height 11
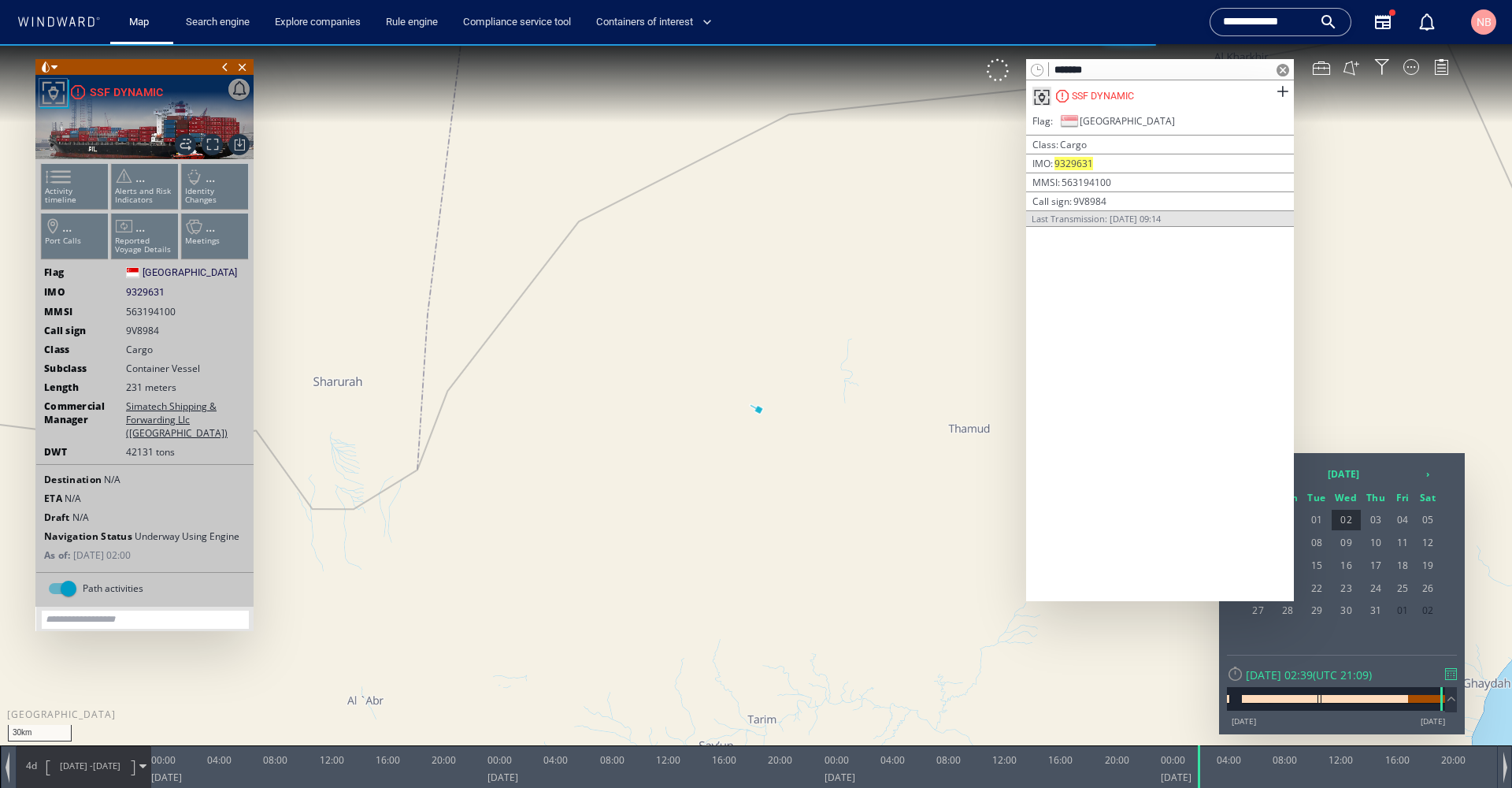
click at [1282, 75] on span at bounding box center [1282, 70] width 12 height 12
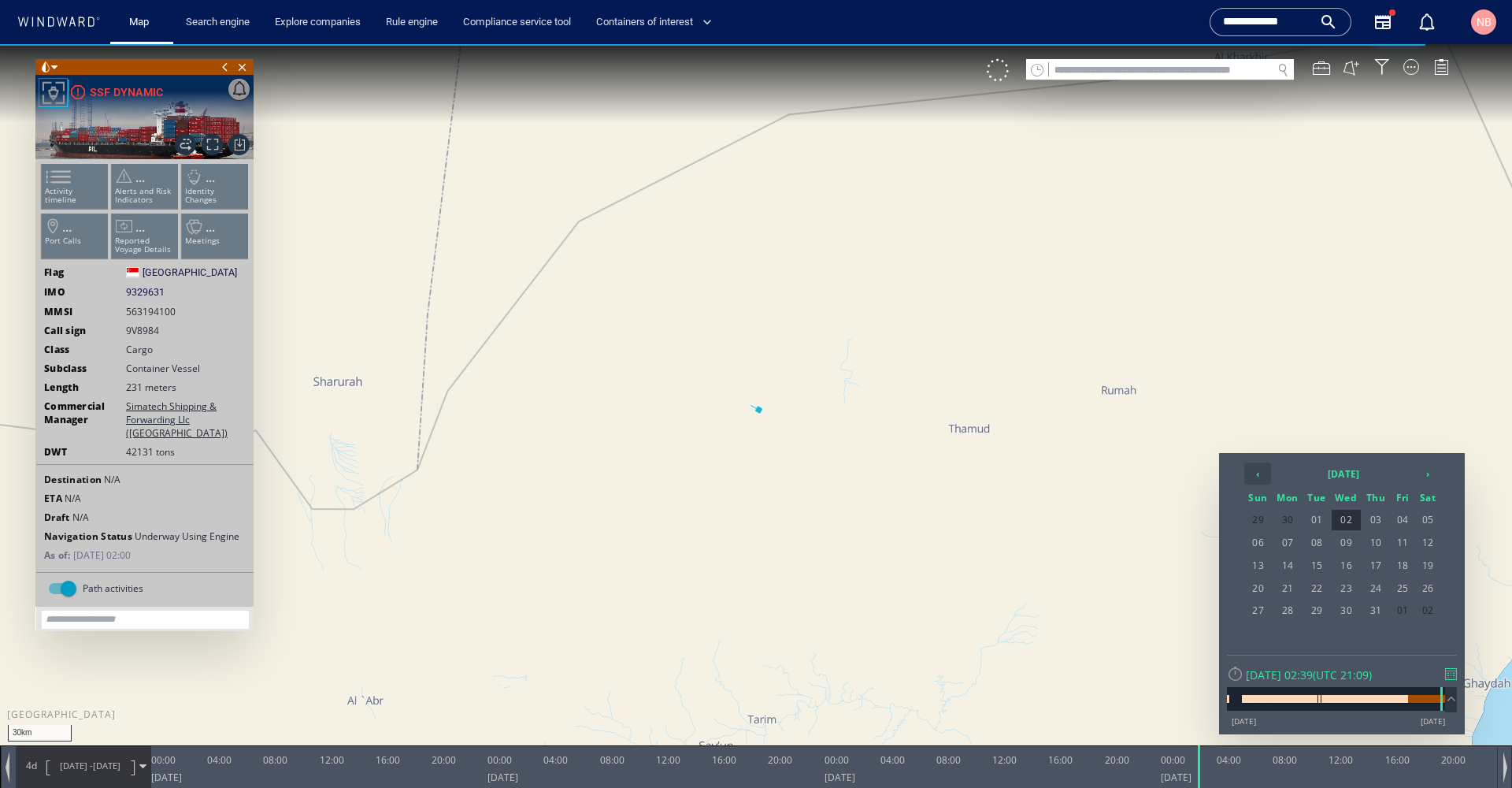
click at [1261, 475] on th "‹" at bounding box center [1258, 473] width 27 height 22
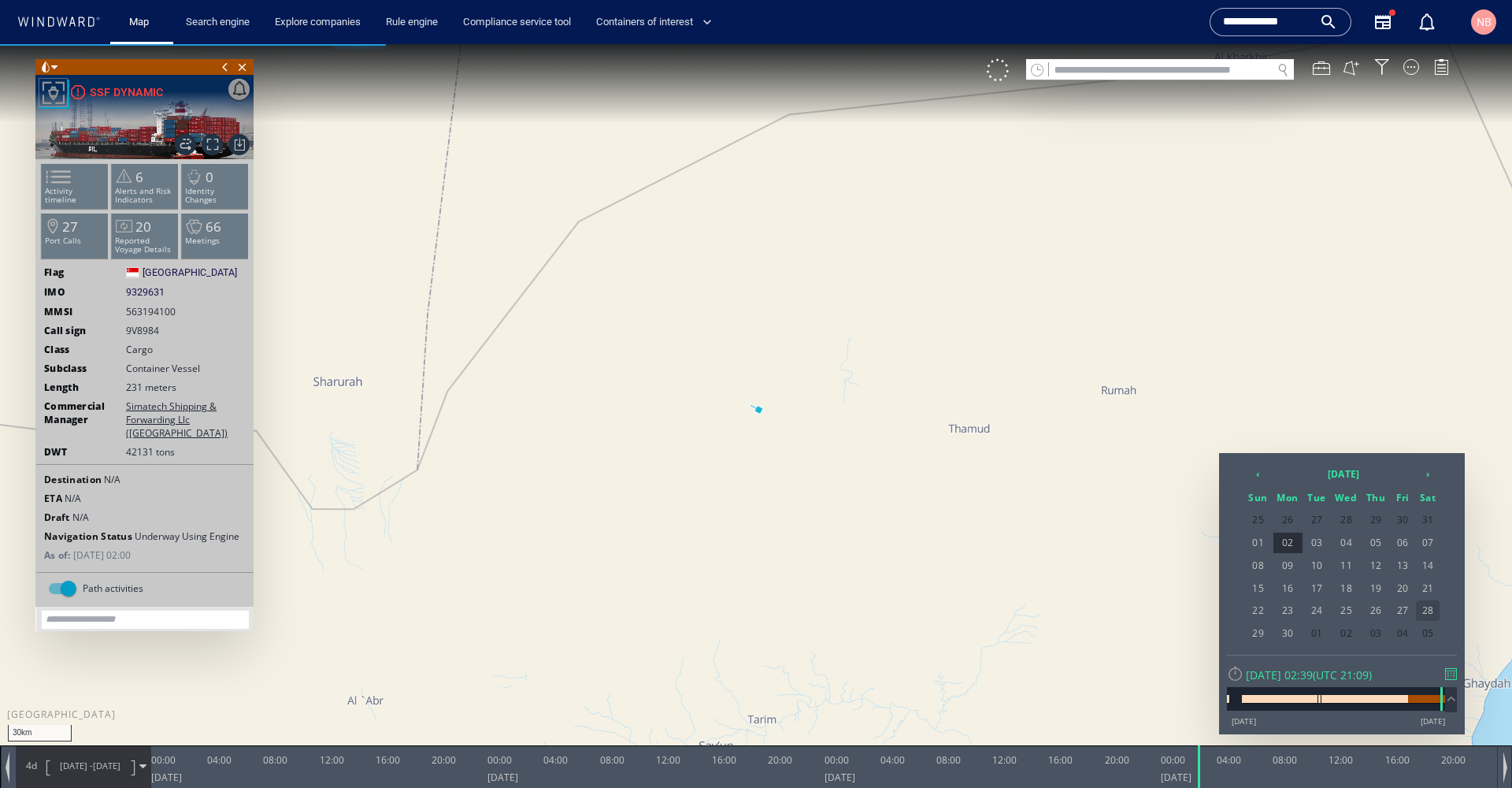
click at [1424, 608] on span "28" at bounding box center [1427, 610] width 24 height 20
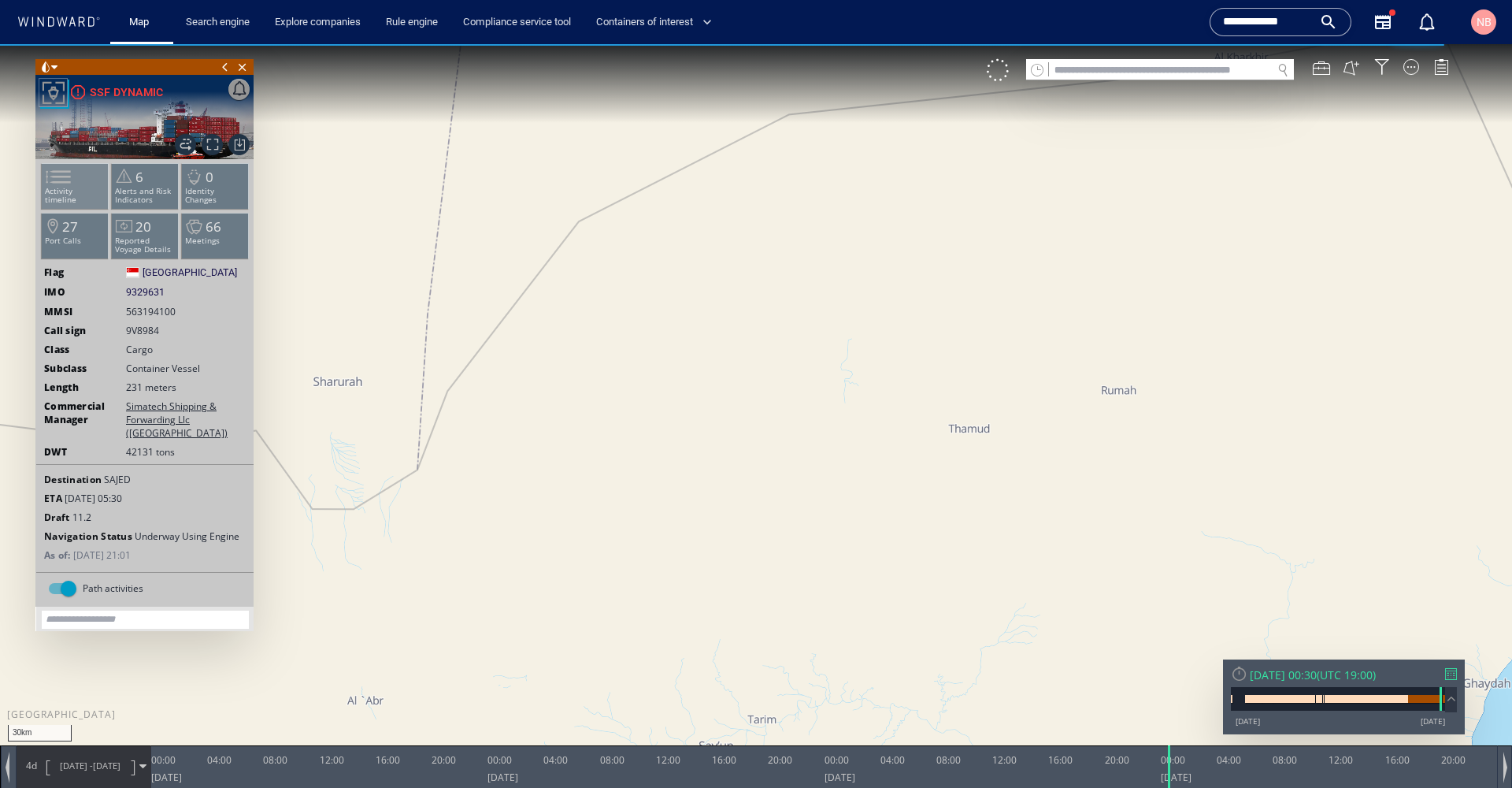
click at [94, 188] on p "Activity timeline" at bounding box center [75, 196] width 67 height 17
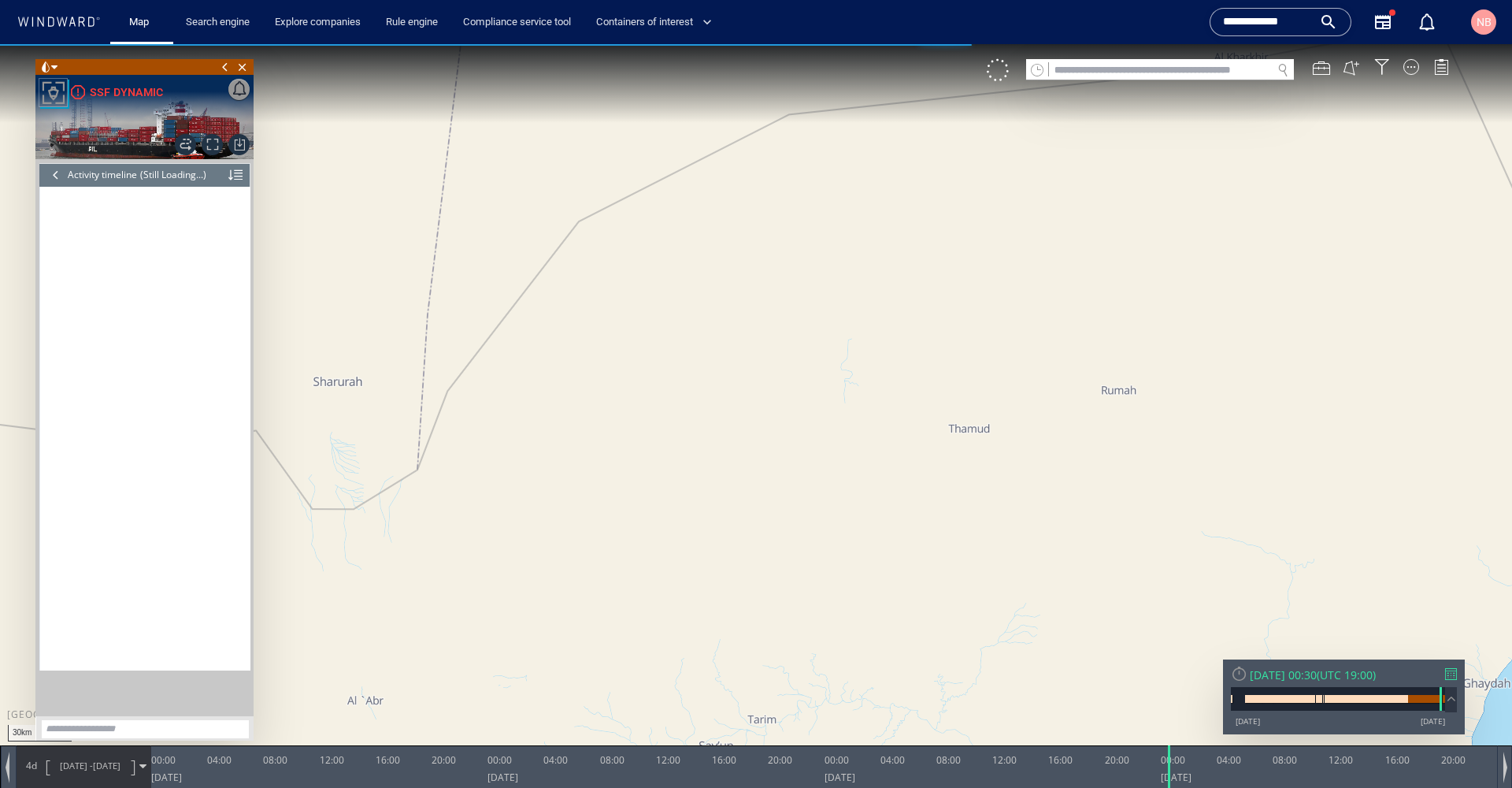
scroll to position [7542, 0]
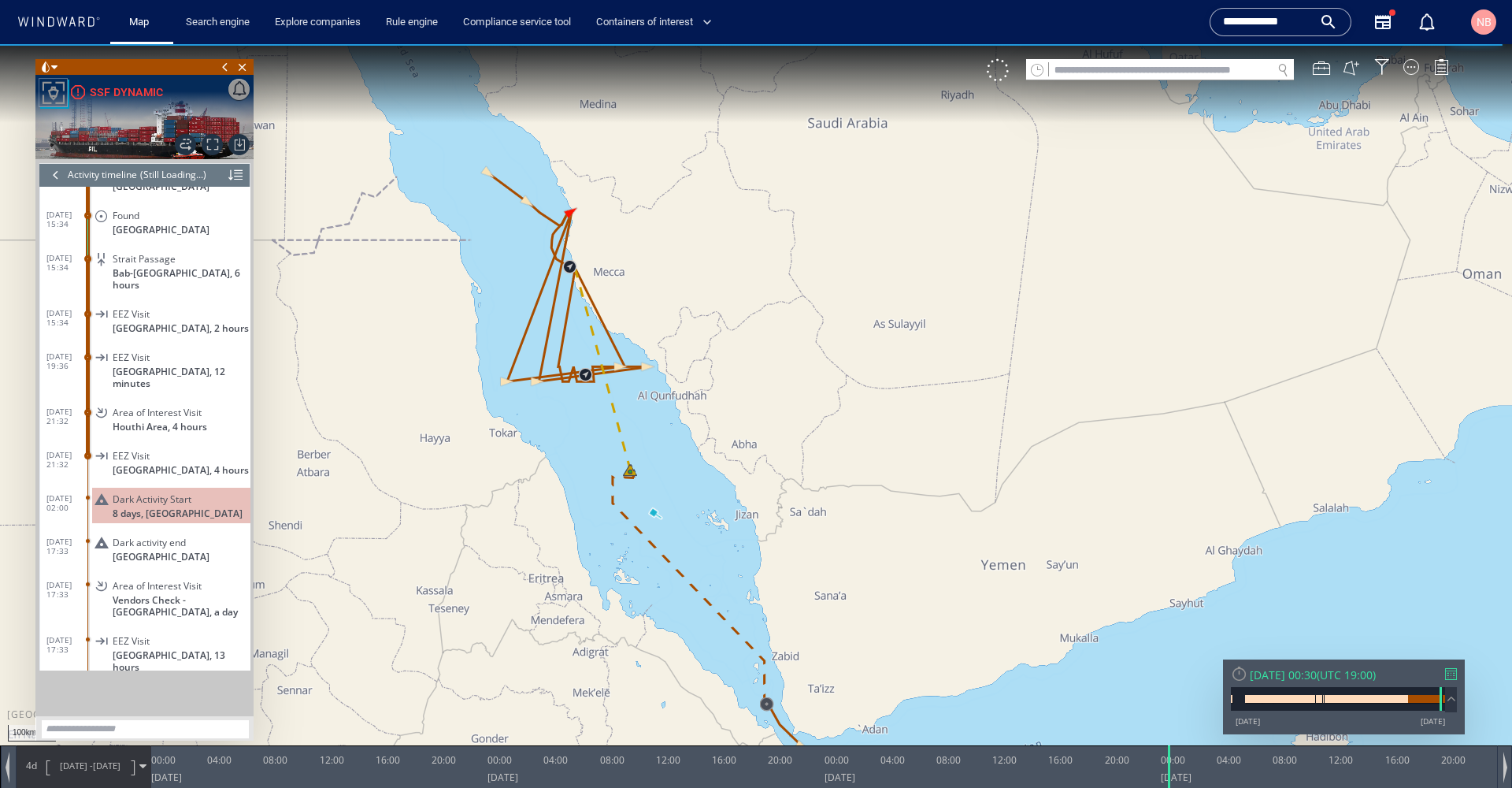
drag, startPoint x: 563, startPoint y: 408, endPoint x: 556, endPoint y: 430, distance: 23.1
click at [556, 430] on canvas "Map" at bounding box center [756, 408] width 1512 height 728
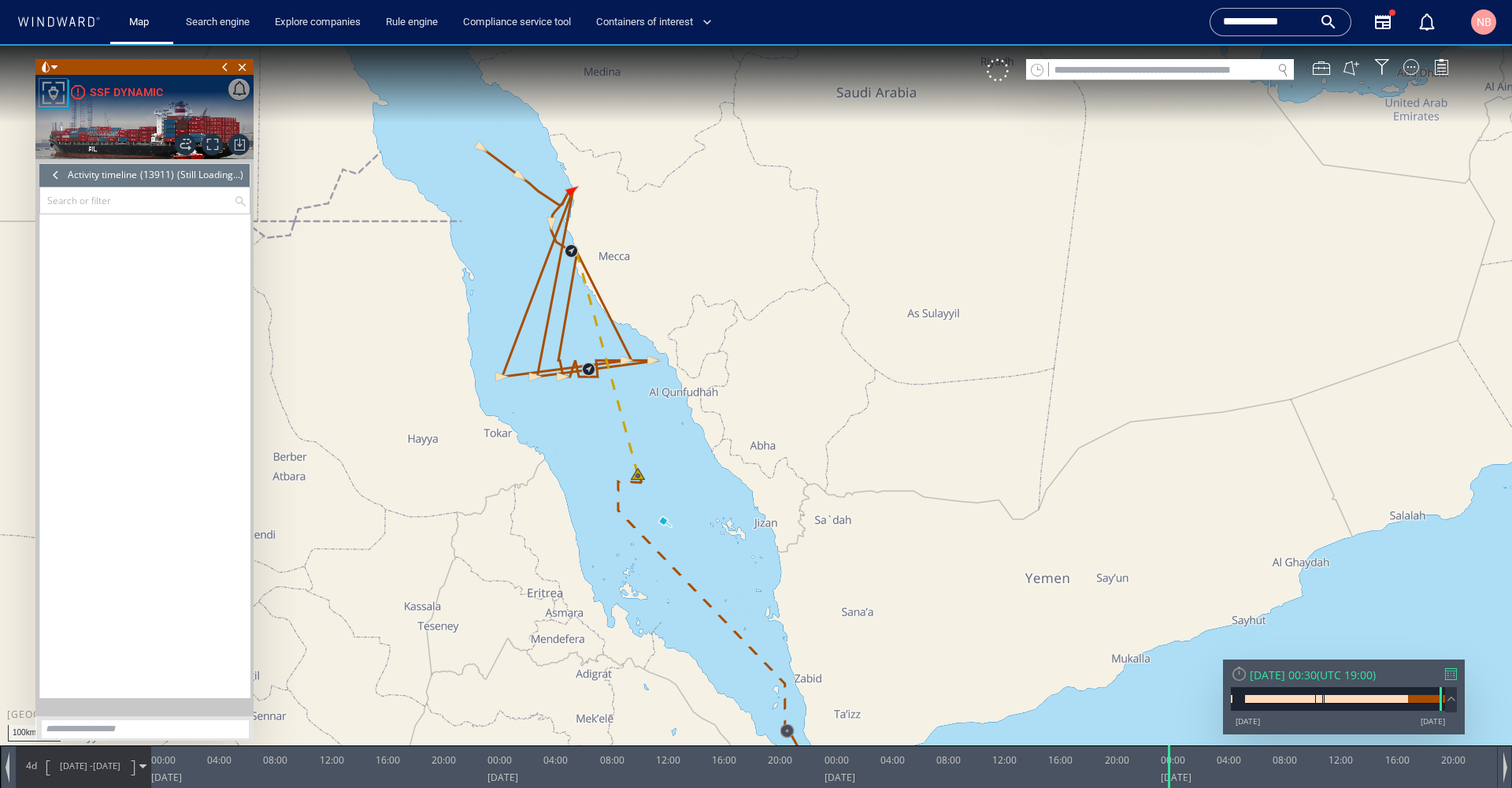
scroll to position [602443, 0]
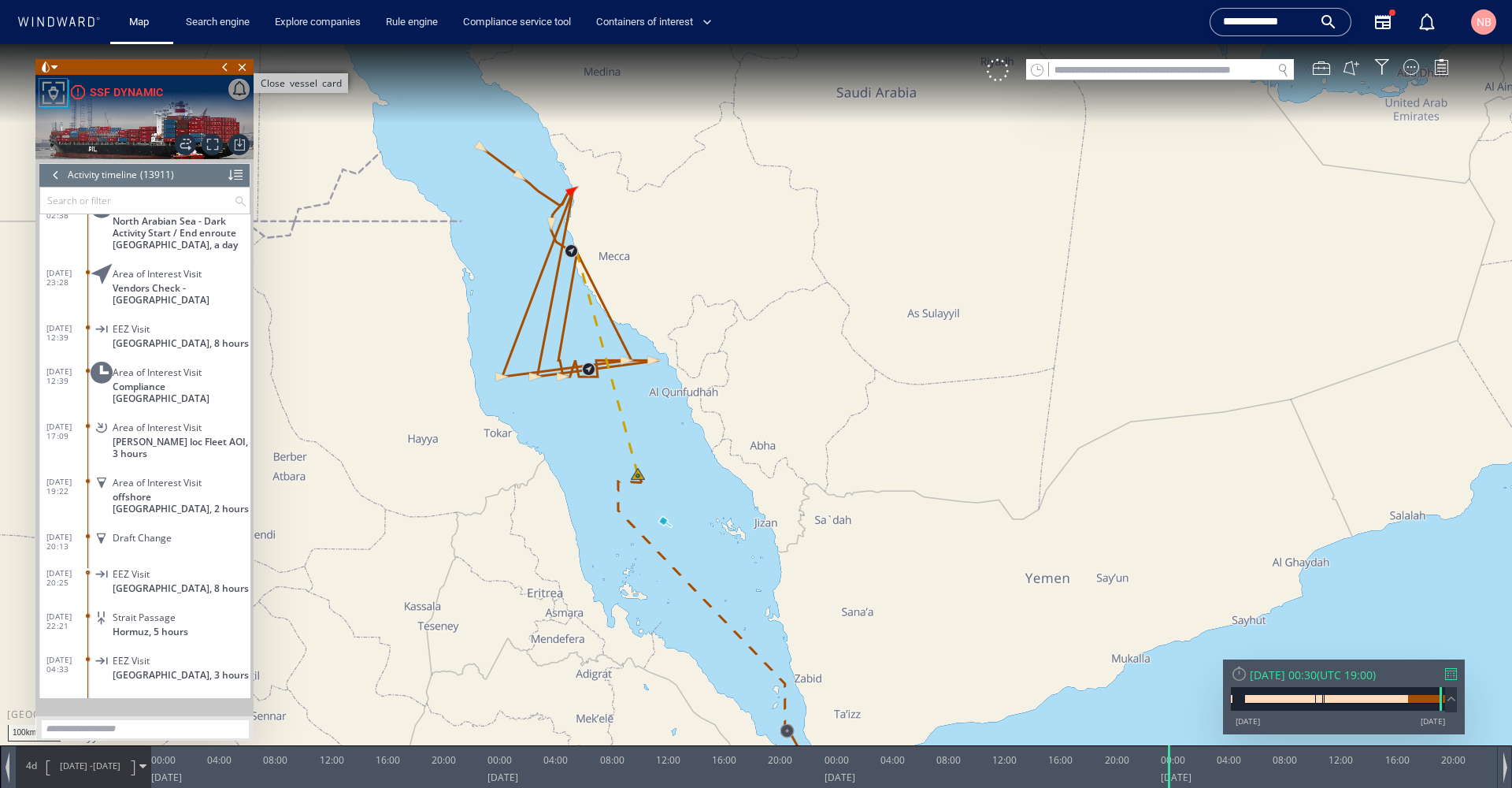
click at [244, 70] on span "Close vessel card" at bounding box center [242, 67] width 17 height 16
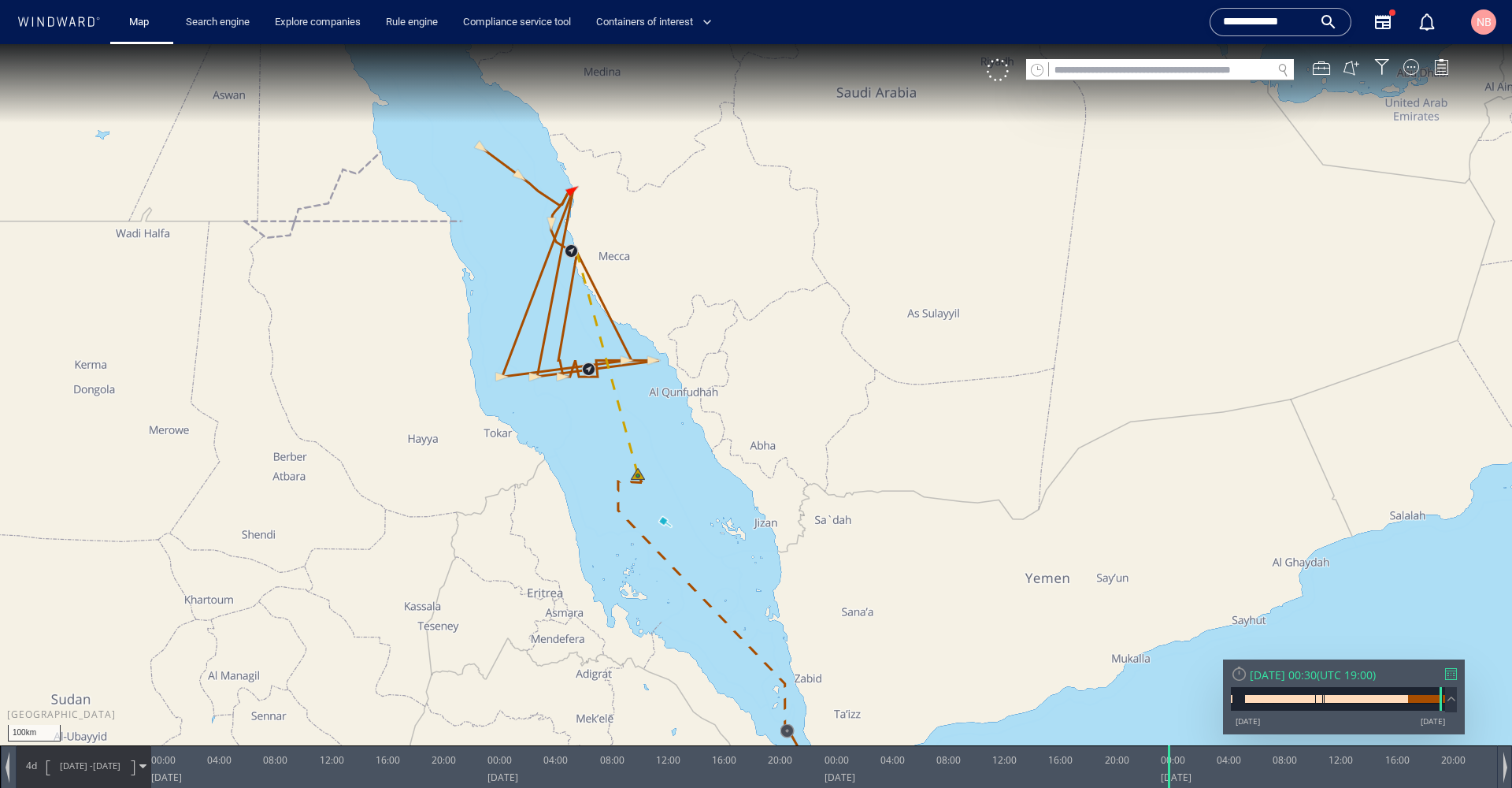
click at [1155, 60] on input "text" at bounding box center [1160, 71] width 222 height 21
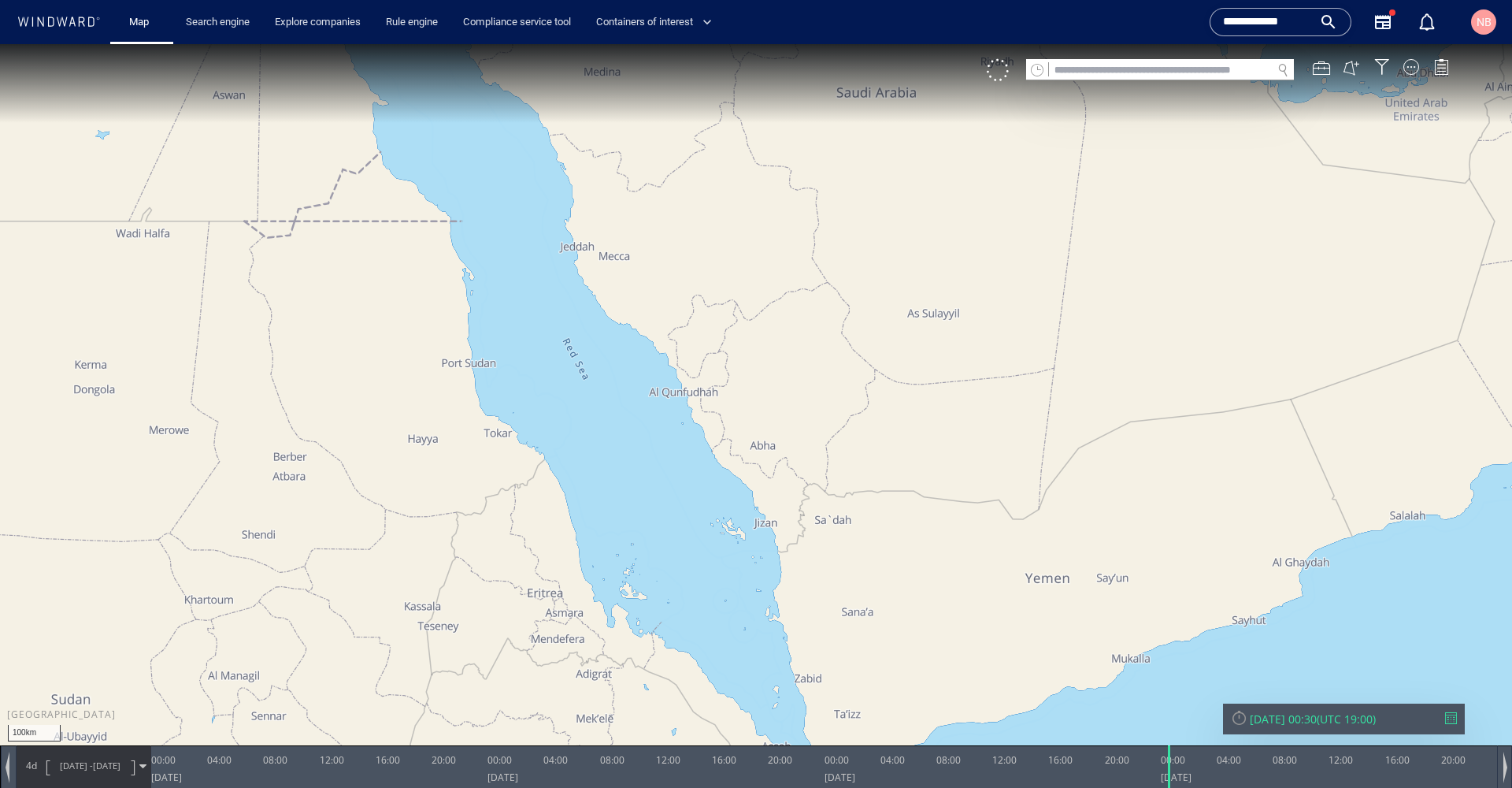
paste input "*******"
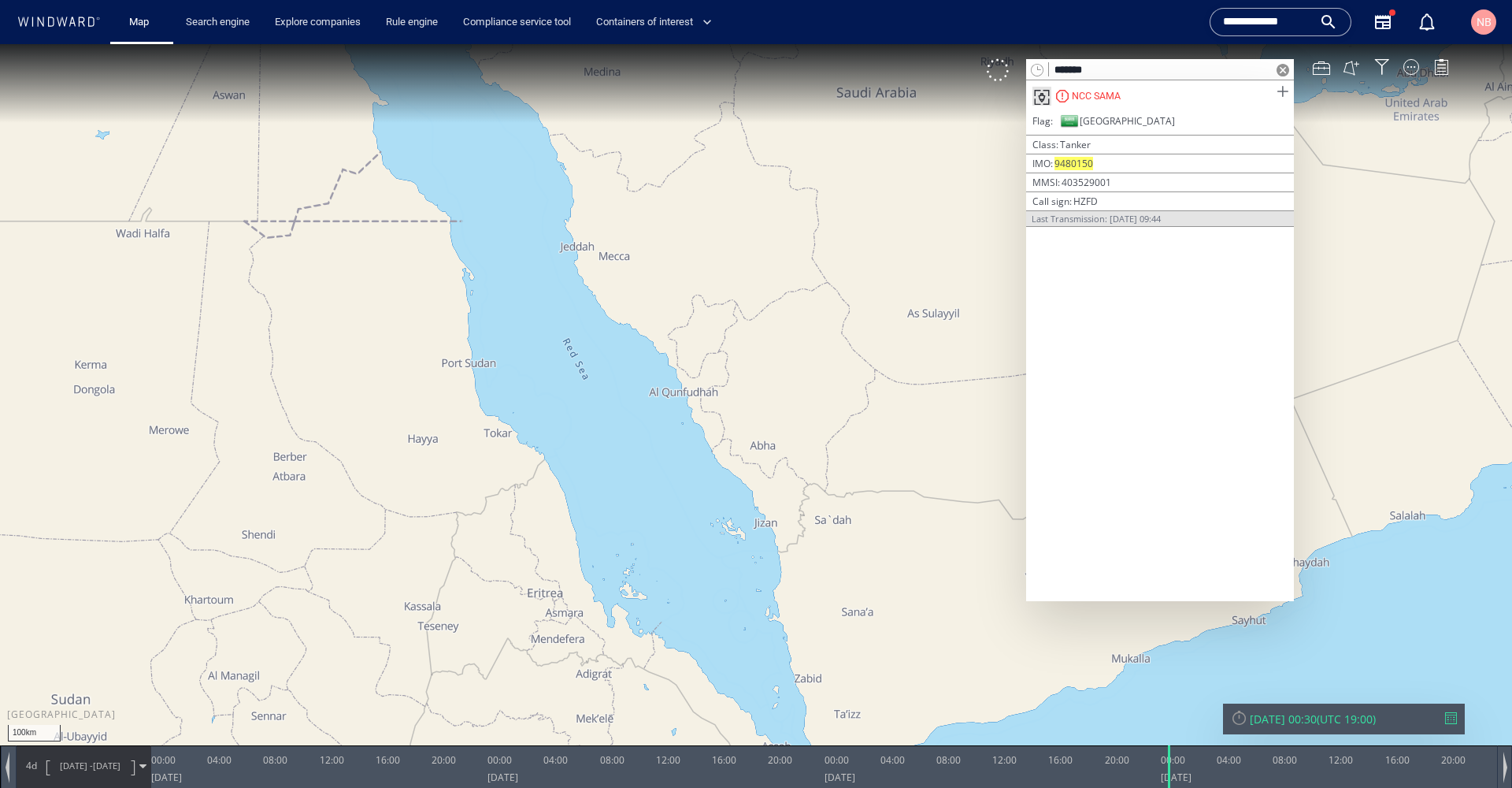
type input "*******"
click at [1277, 91] on span at bounding box center [1282, 92] width 20 height 20
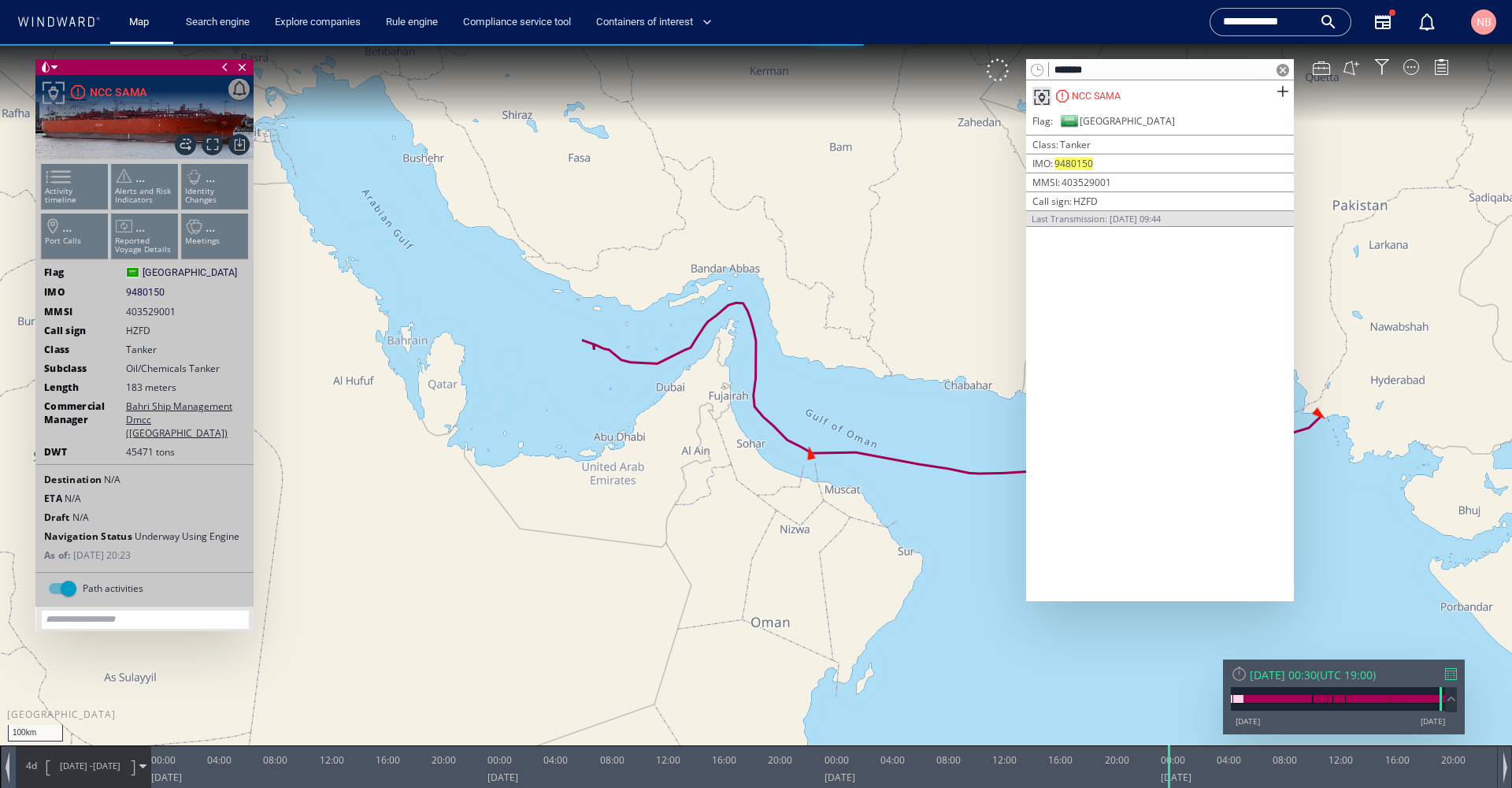
click at [1284, 73] on span at bounding box center [1282, 70] width 12 height 12
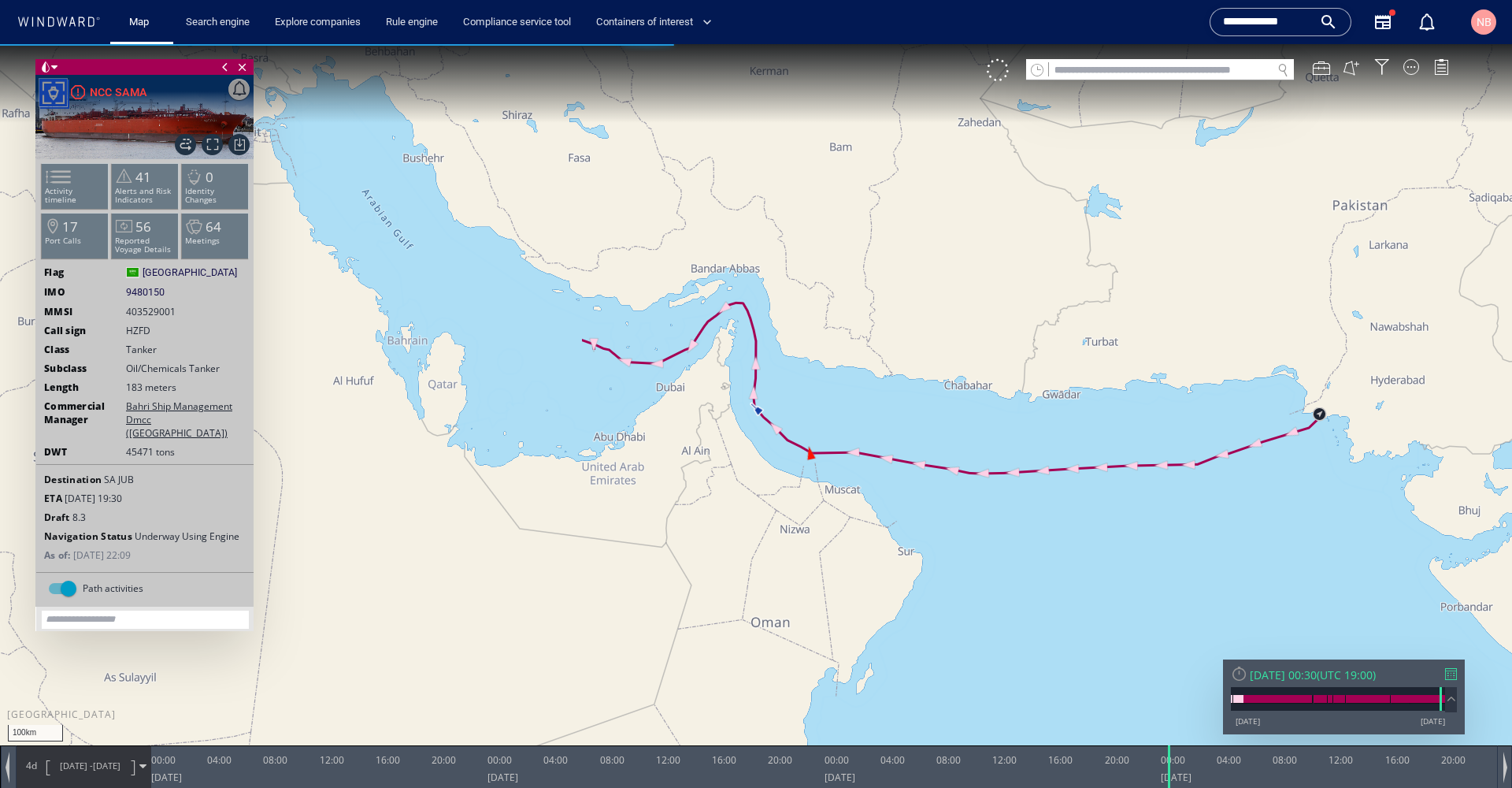
click at [1449, 673] on div at bounding box center [1451, 674] width 11 height 11
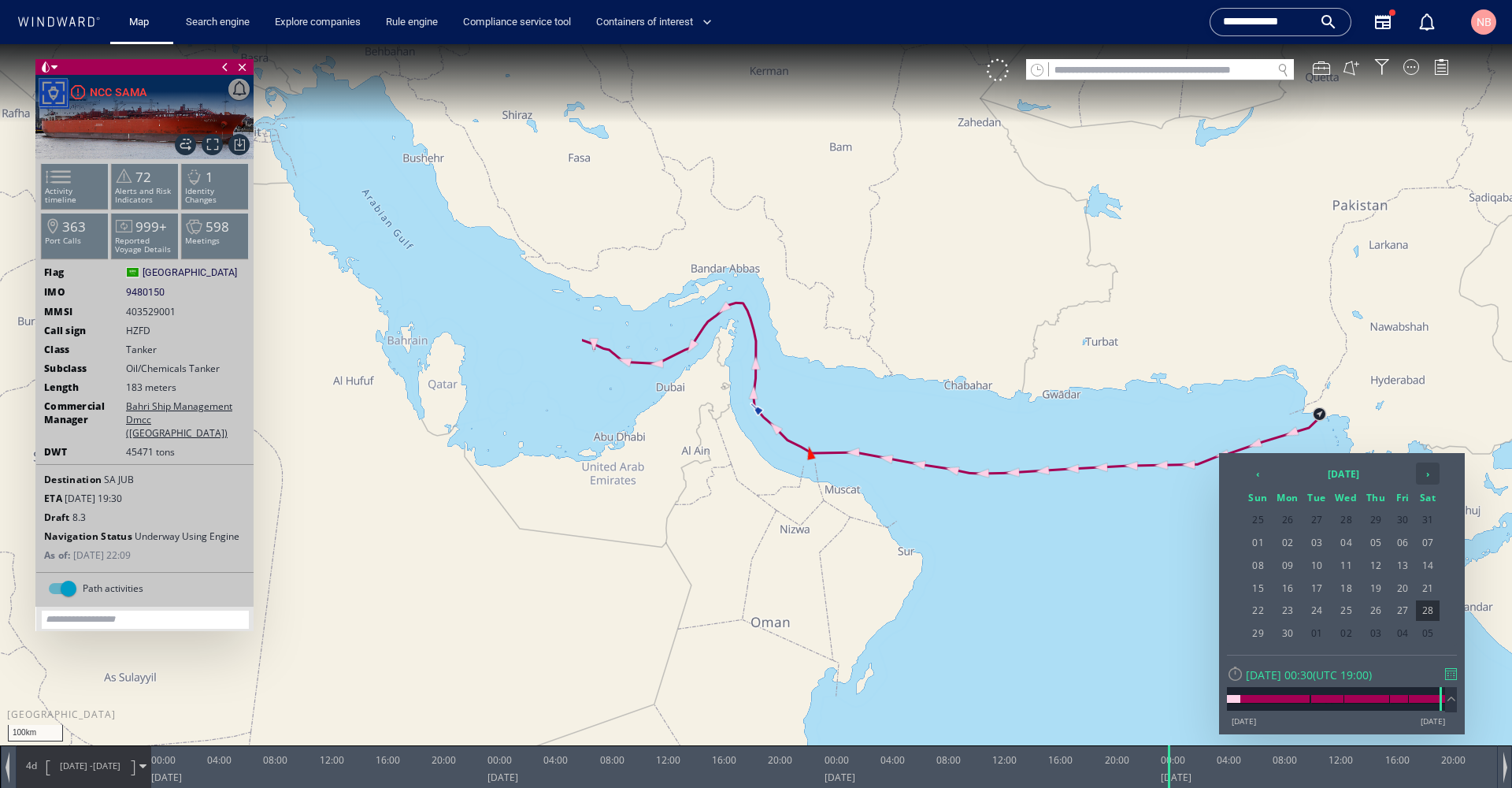
click at [1422, 475] on th "›" at bounding box center [1427, 473] width 24 height 22
click at [1355, 517] on span "02" at bounding box center [1346, 520] width 30 height 20
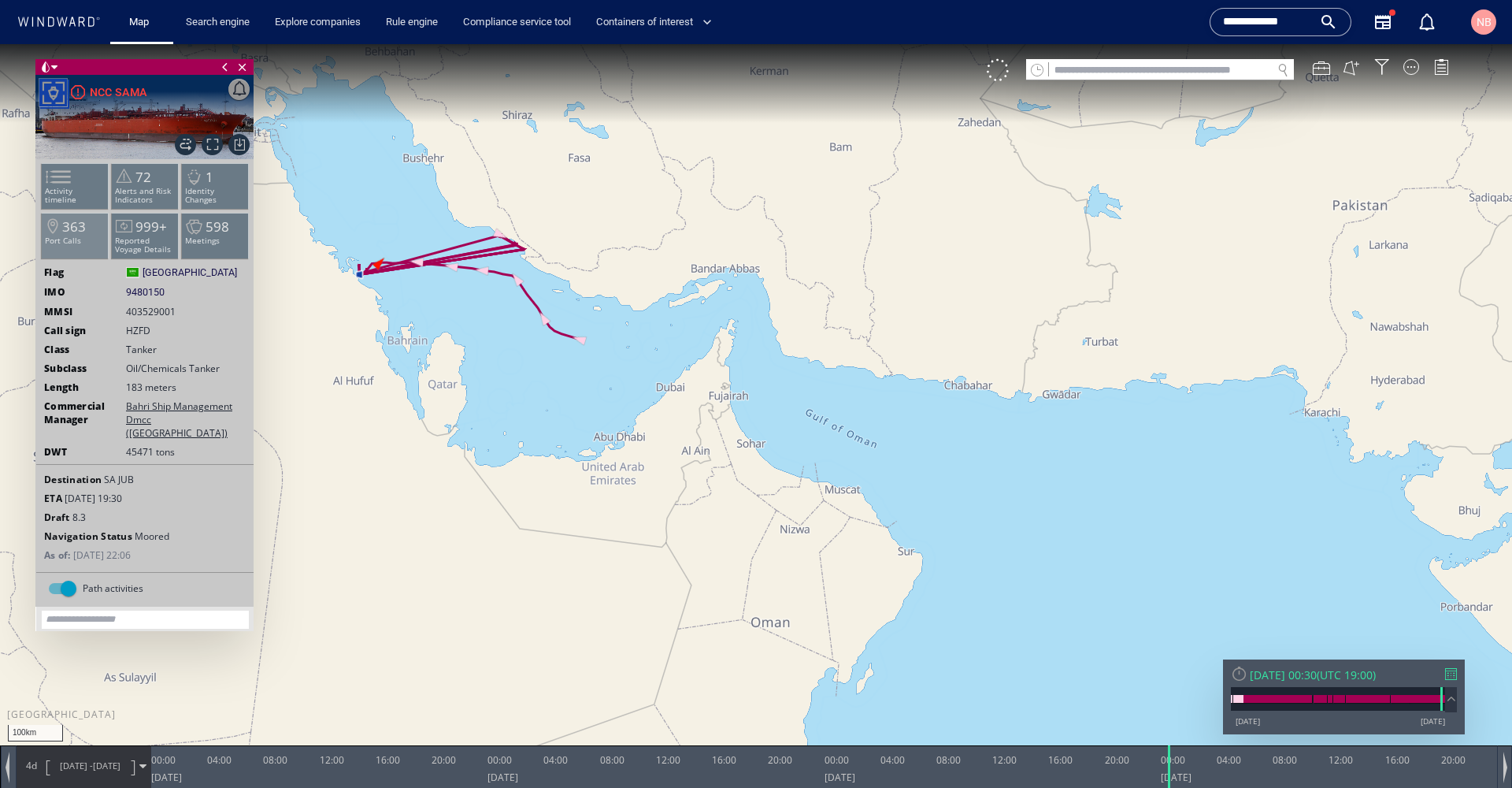
click at [49, 237] on span at bounding box center [50, 226] width 20 height 23
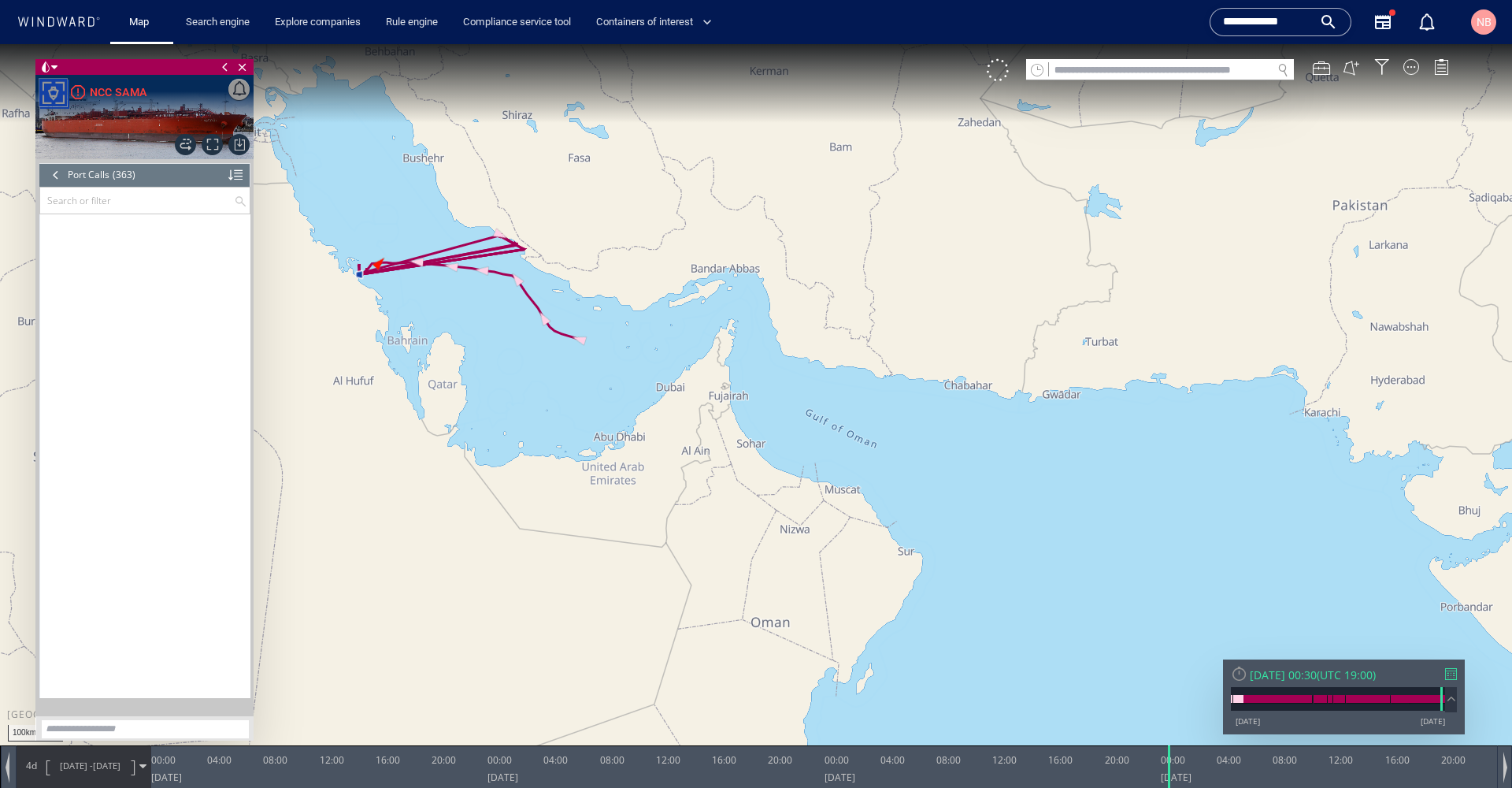
scroll to position [15249, 0]
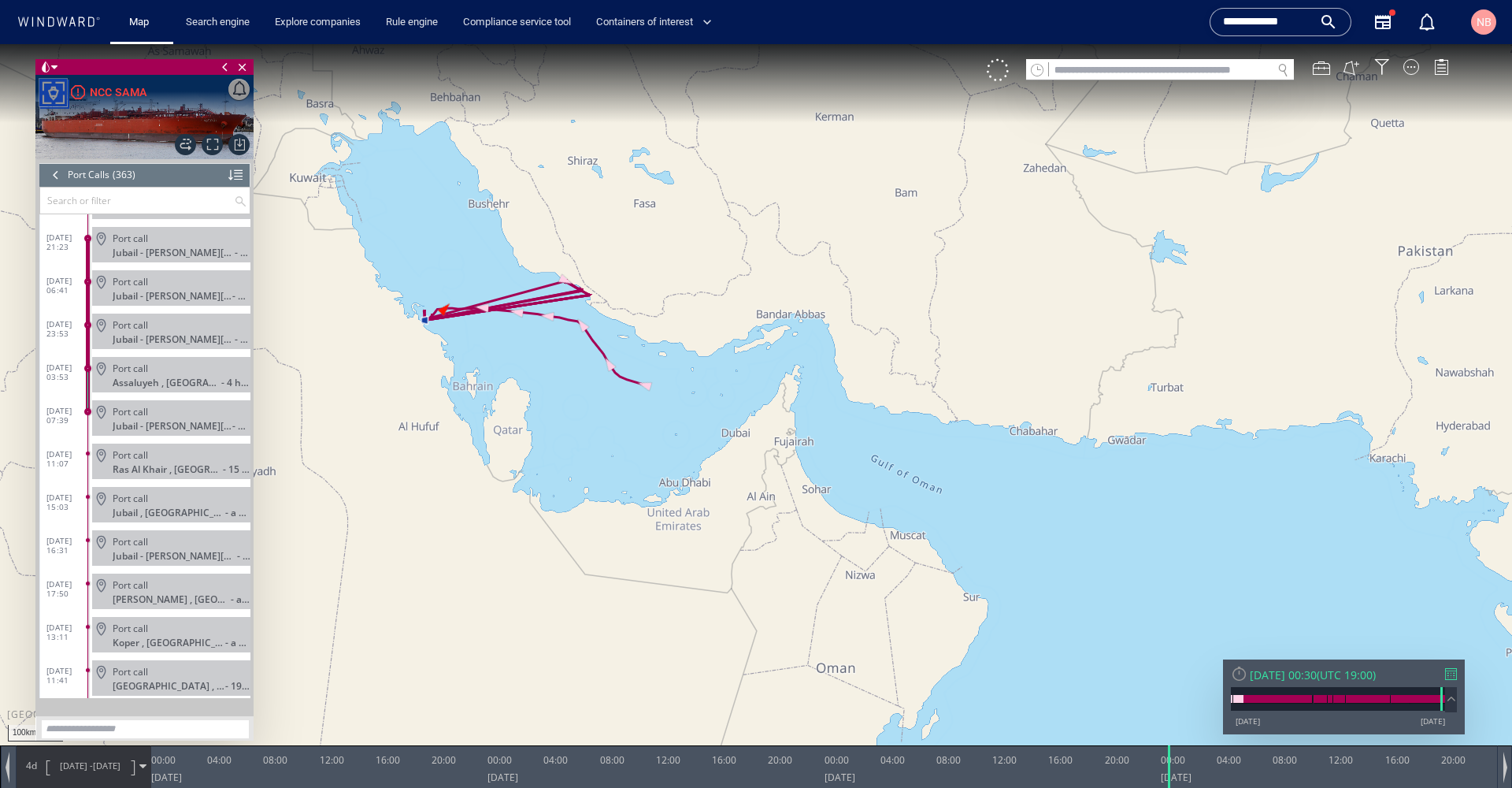
drag, startPoint x: 426, startPoint y: 298, endPoint x: 494, endPoint y: 345, distance: 82.7
click at [494, 345] on canvas "Map" at bounding box center [756, 408] width 1512 height 728
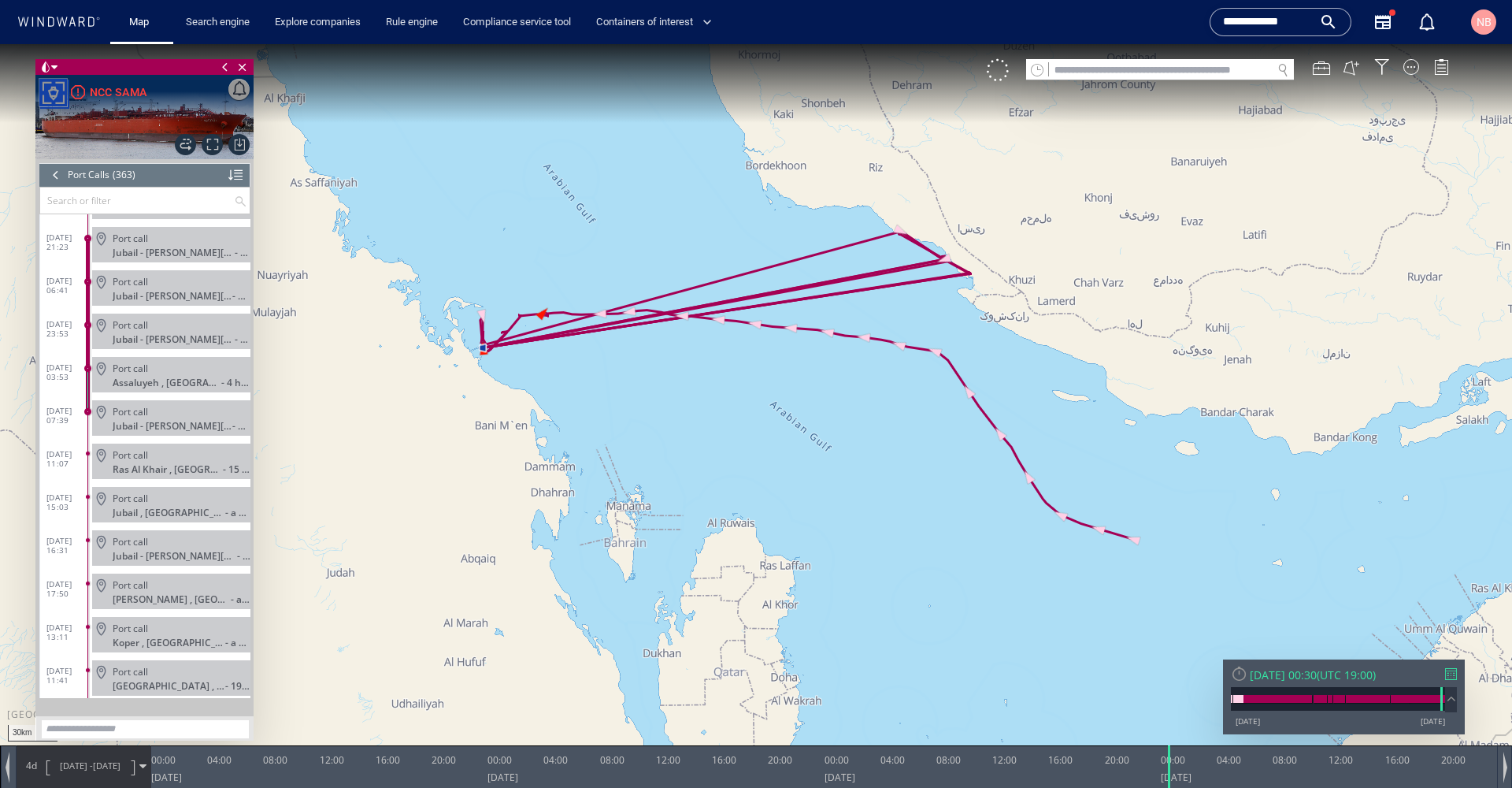
drag, startPoint x: 477, startPoint y: 321, endPoint x: 657, endPoint y: 384, distance: 190.7
click at [657, 384] on canvas "Map" at bounding box center [756, 408] width 1512 height 728
